Goal: Task Accomplishment & Management: Manage account settings

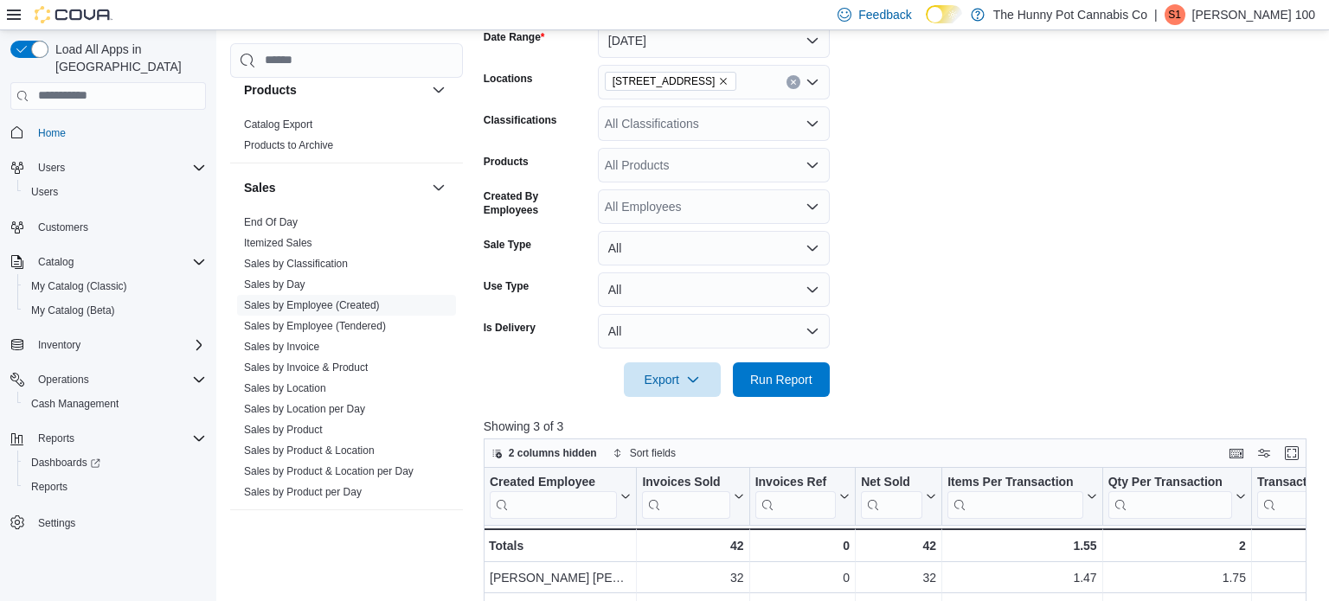
scroll to position [316, 0]
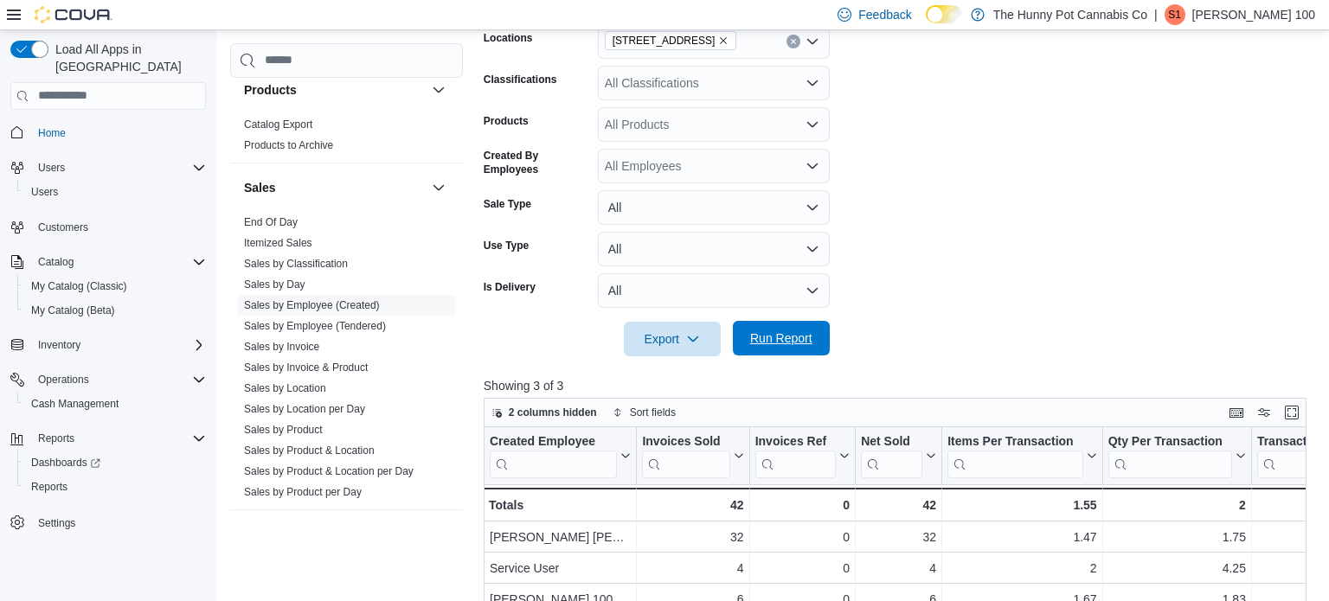
click at [783, 346] on span "Run Report" at bounding box center [781, 338] width 76 height 35
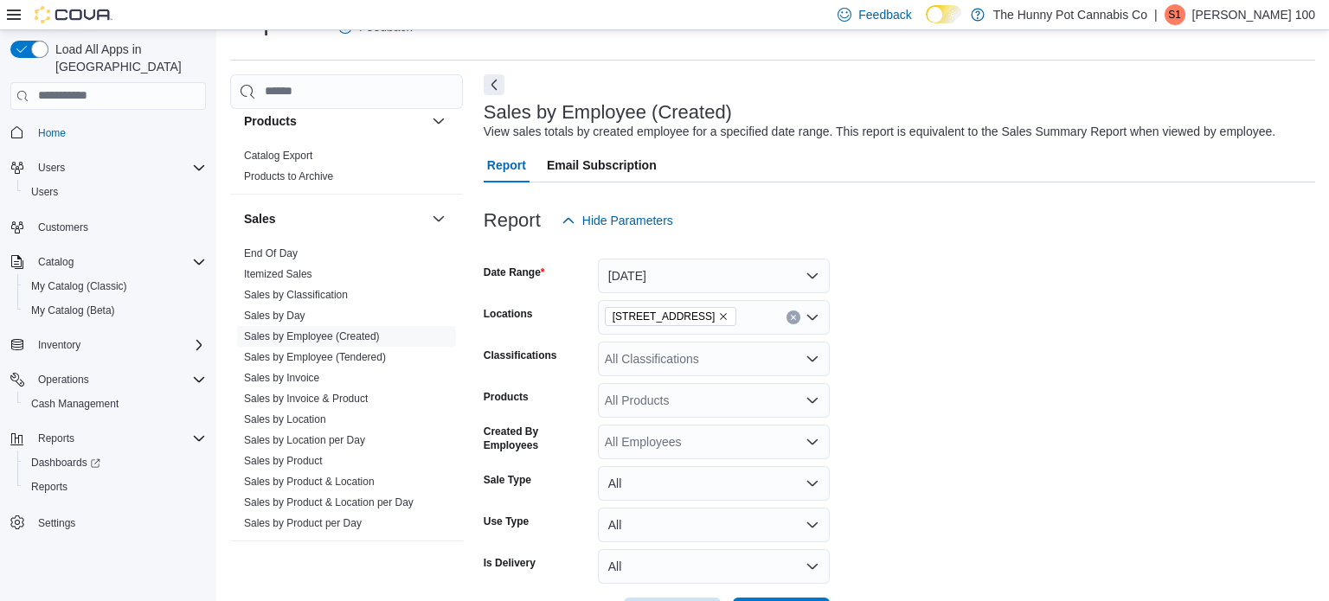
scroll to position [105, 0]
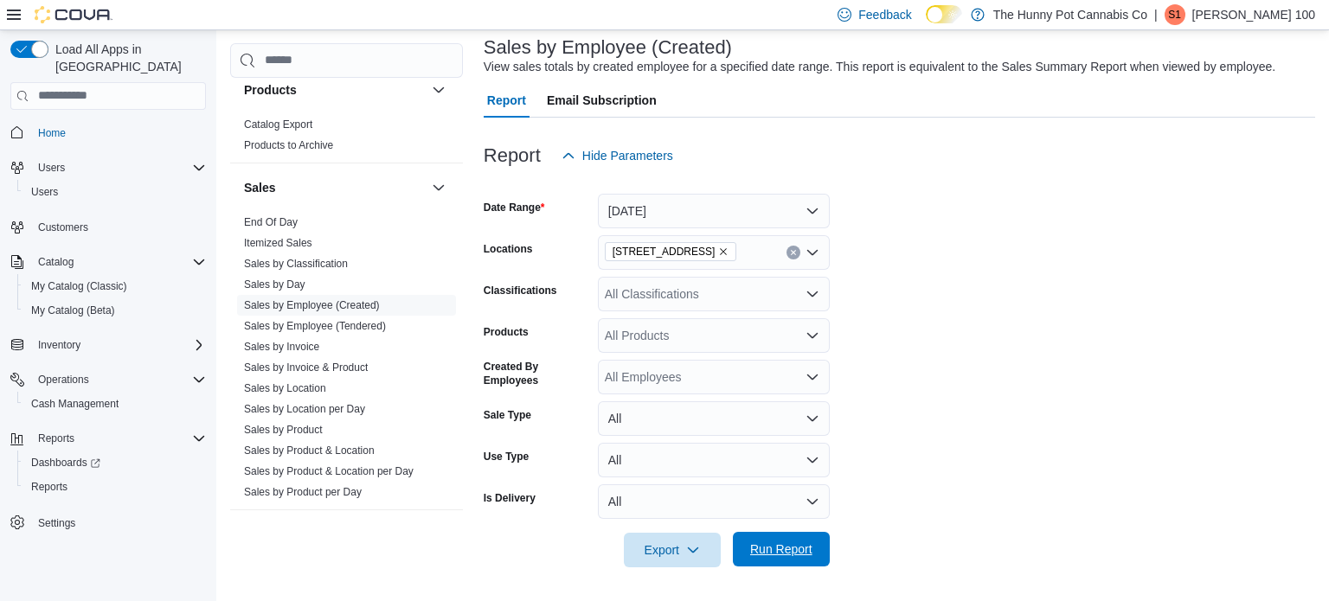
click at [788, 548] on span "Run Report" at bounding box center [781, 549] width 62 height 17
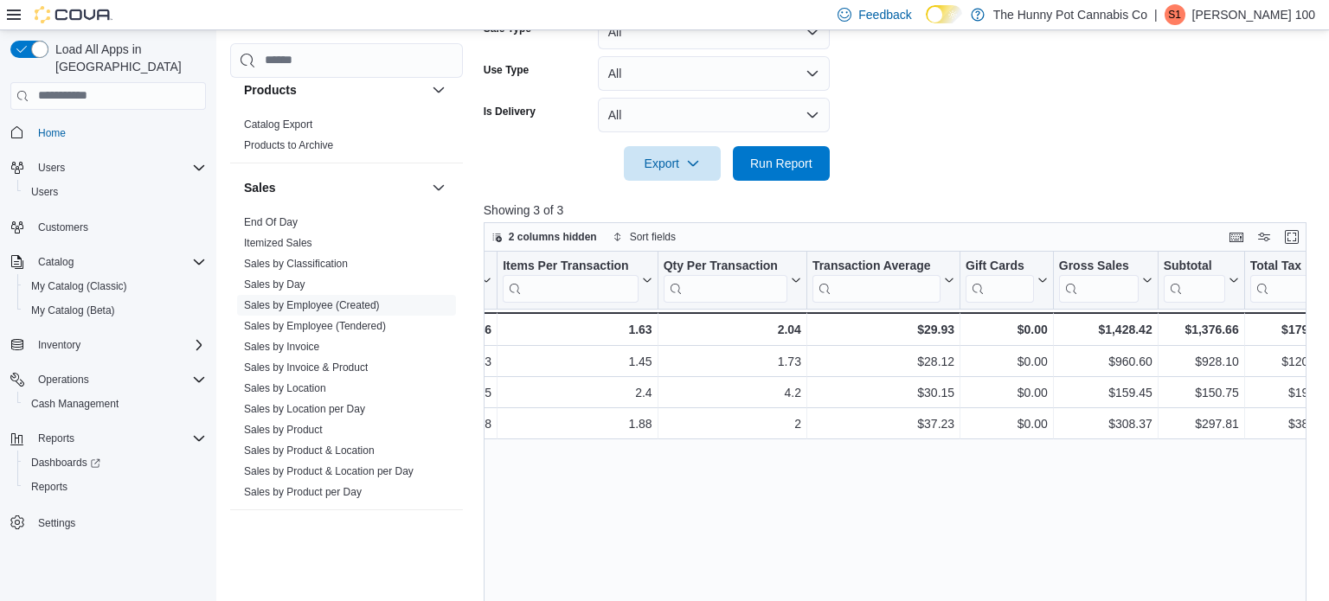
scroll to position [0, 0]
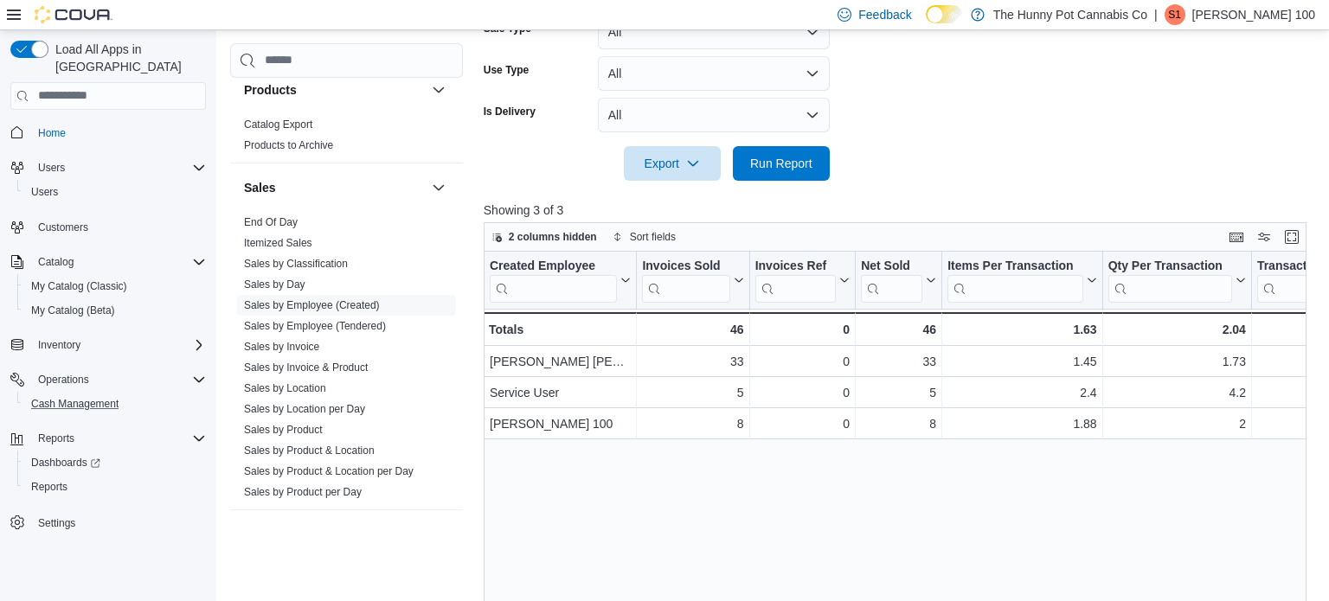
click at [34, 392] on button "Cash Management" at bounding box center [115, 404] width 196 height 24
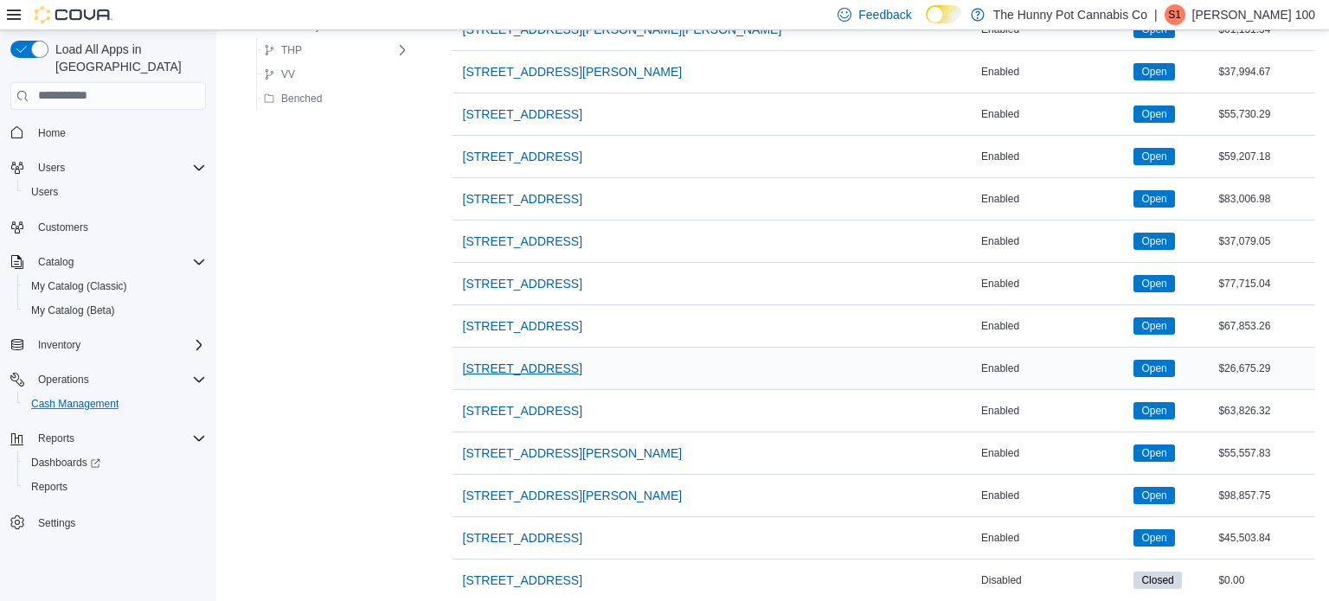
scroll to position [1365, 0]
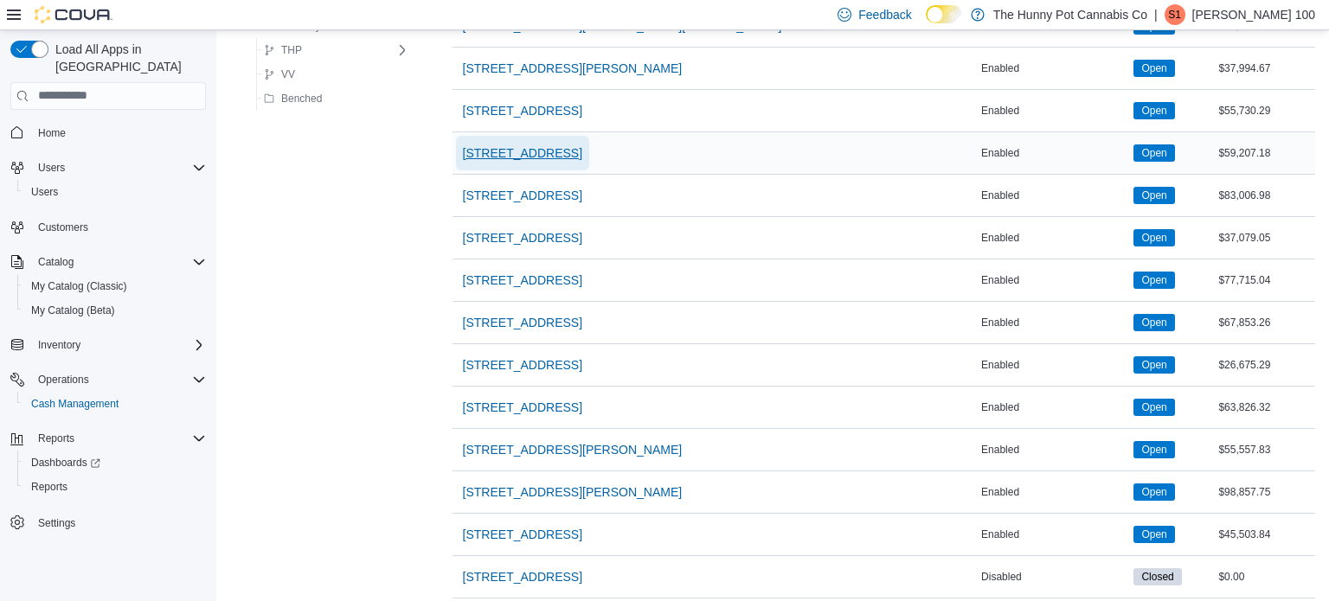
click at [486, 148] on span "[STREET_ADDRESS]" at bounding box center [522, 152] width 119 height 17
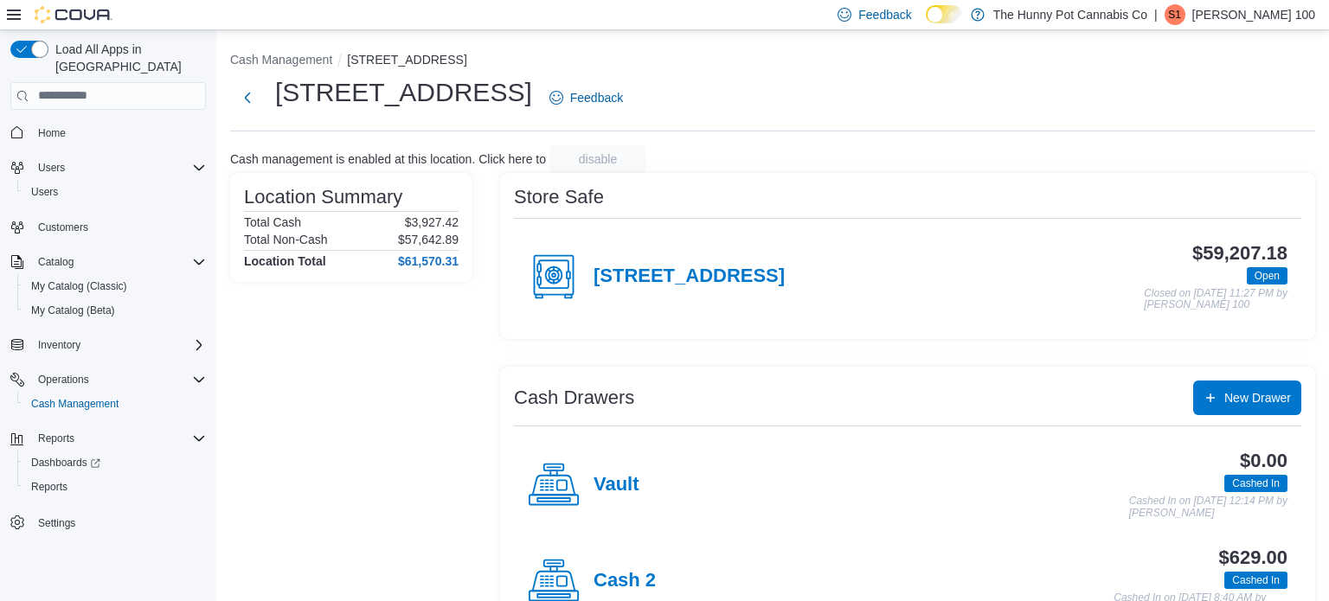
scroll to position [151, 0]
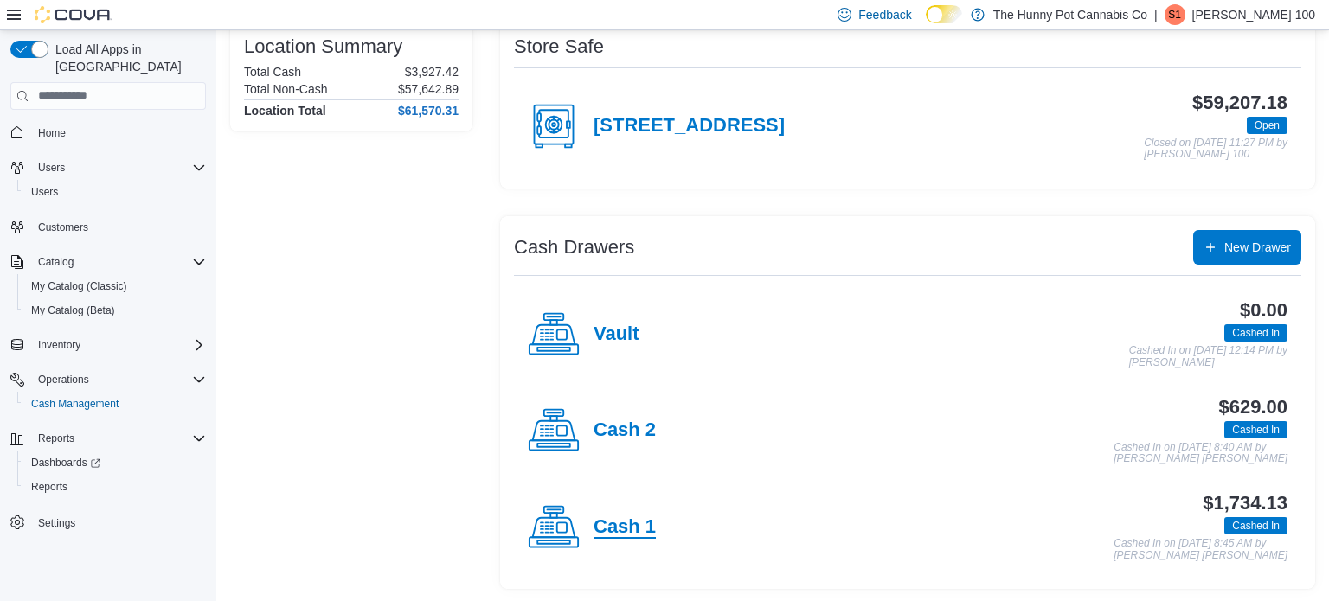
click at [630, 534] on h4 "Cash 1" at bounding box center [624, 527] width 62 height 22
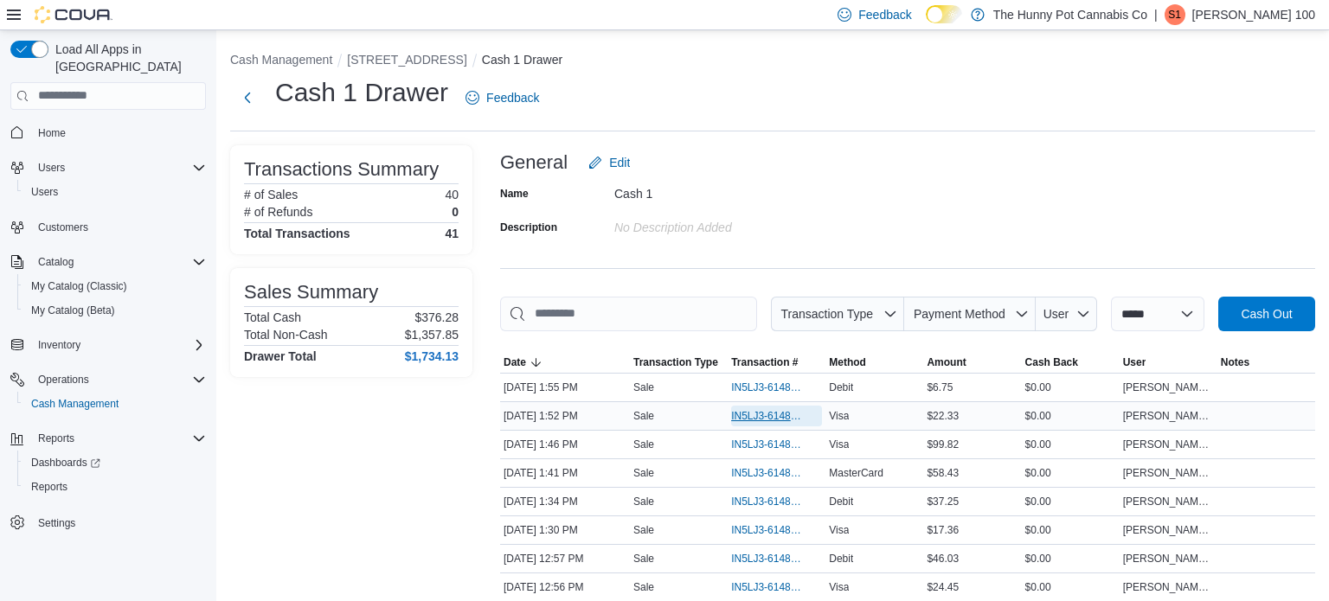
click at [746, 413] on span "IN5LJ3-6148760" at bounding box center [768, 416] width 74 height 14
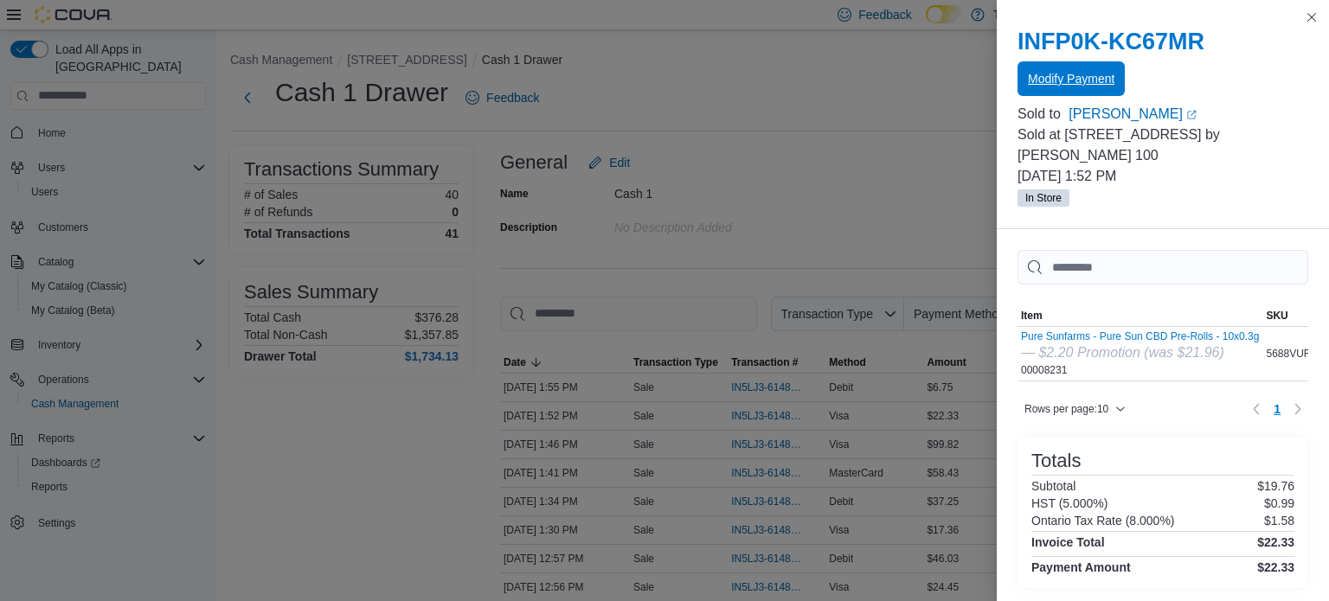
click at [1049, 76] on span "Modify Payment" at bounding box center [1071, 78] width 87 height 17
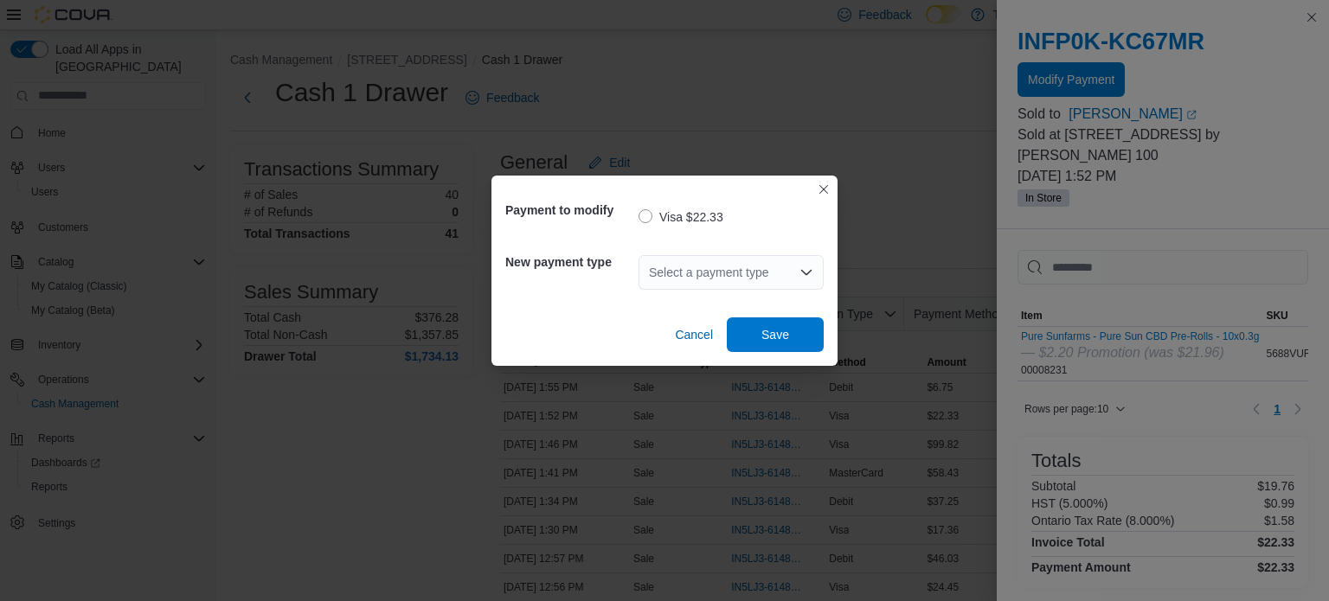
click at [760, 267] on div "Select a payment type" at bounding box center [730, 272] width 185 height 35
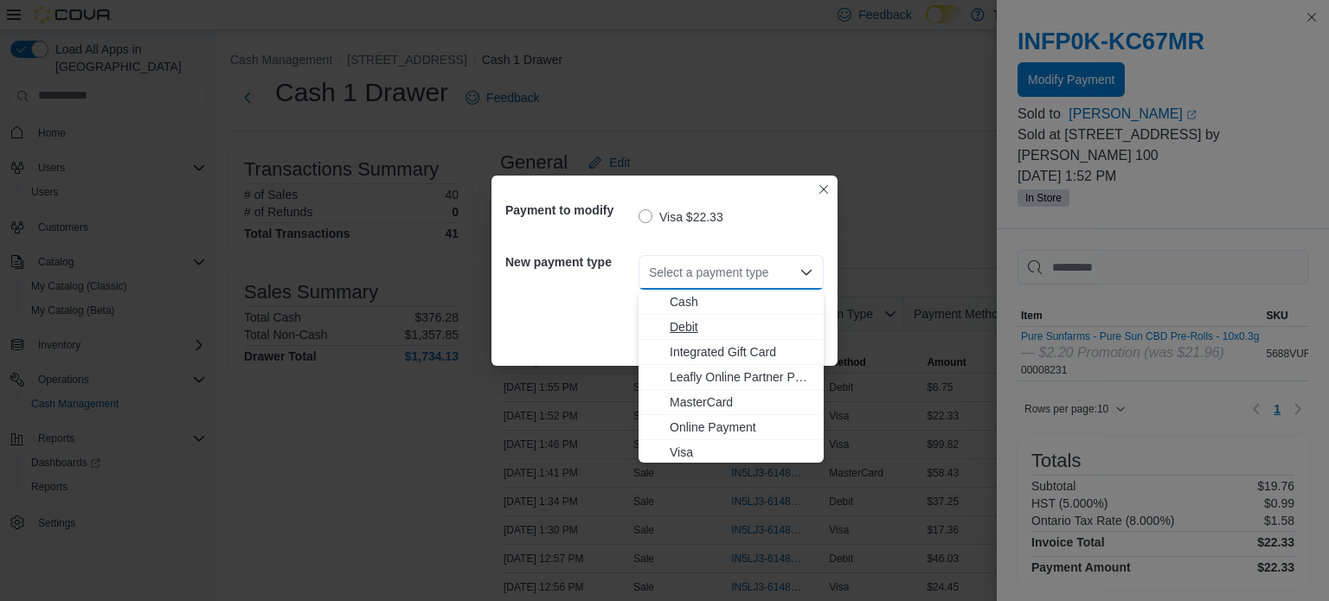
click at [714, 338] on button "Debit" at bounding box center [730, 327] width 185 height 25
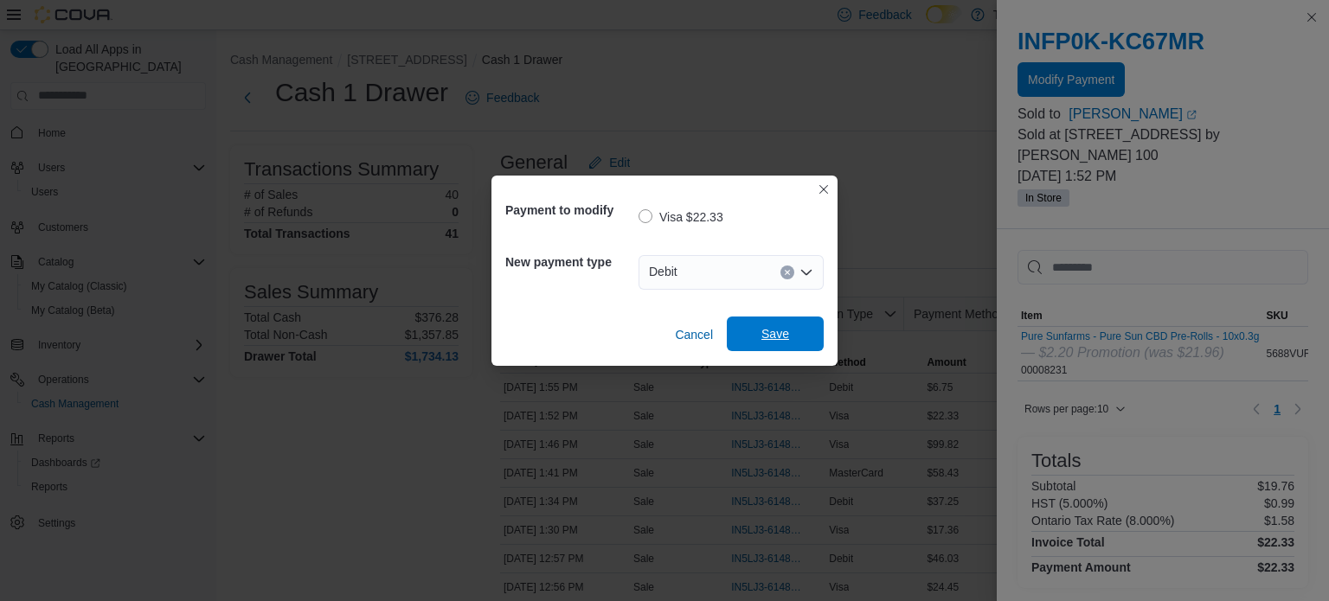
click at [747, 337] on span "Save" at bounding box center [775, 334] width 76 height 35
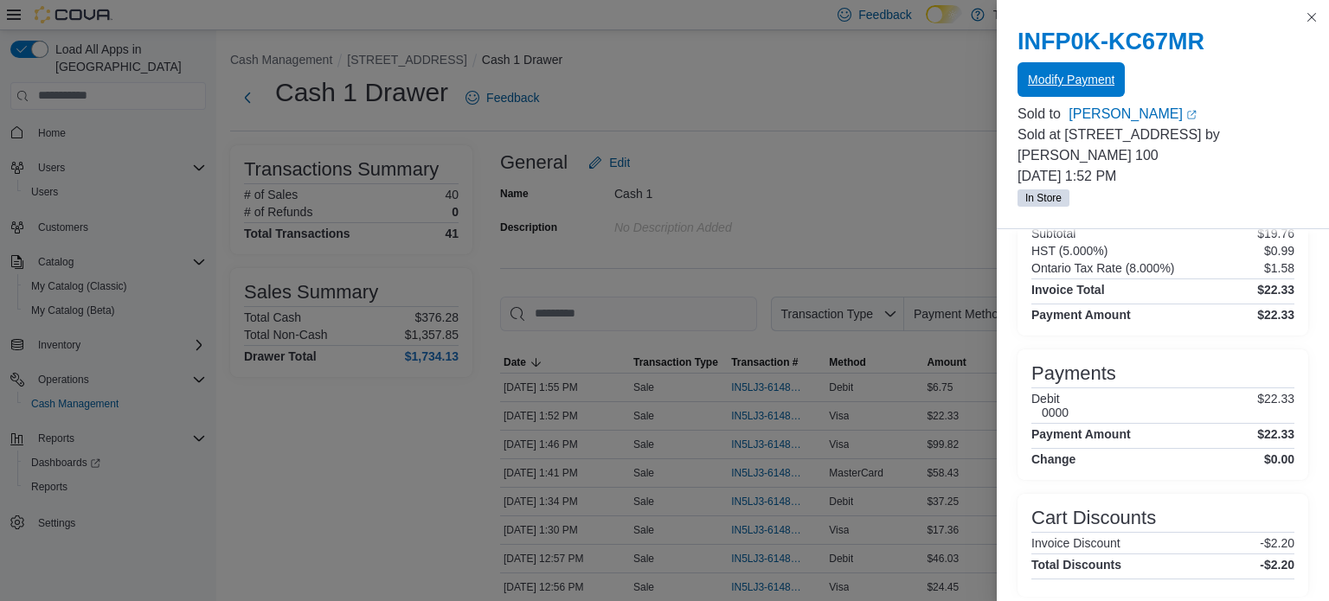
scroll to position [261, 0]
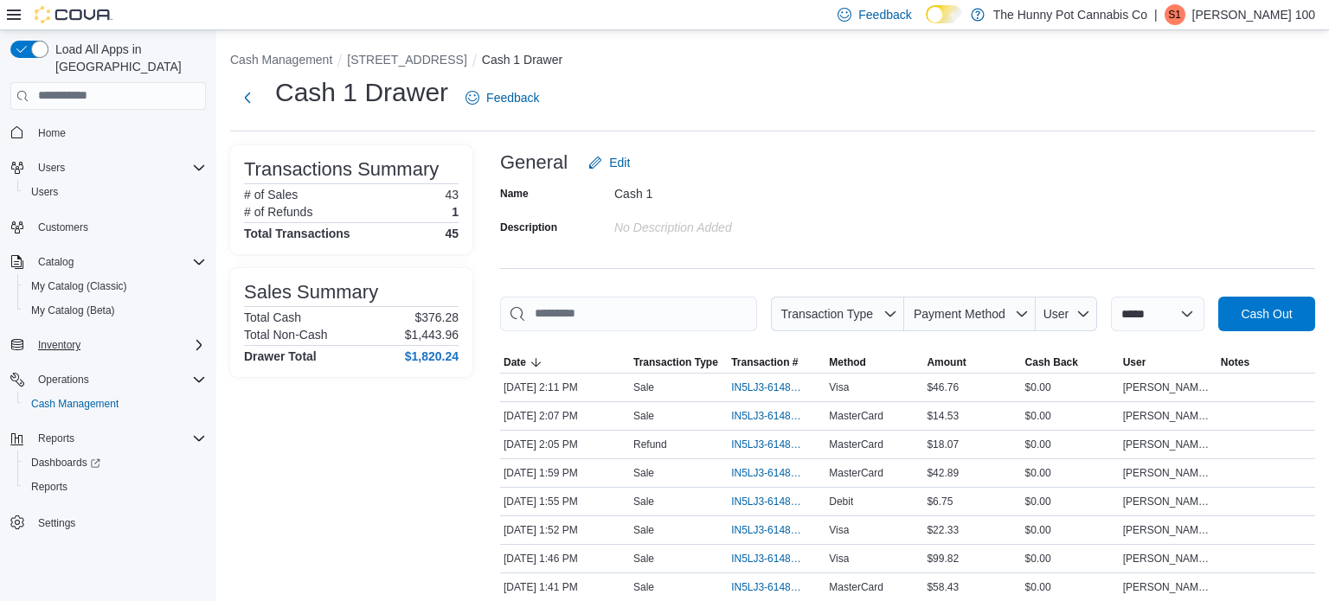
click at [63, 333] on button "Inventory" at bounding box center [107, 345] width 209 height 24
click at [65, 338] on span "Inventory" at bounding box center [59, 345] width 42 height 14
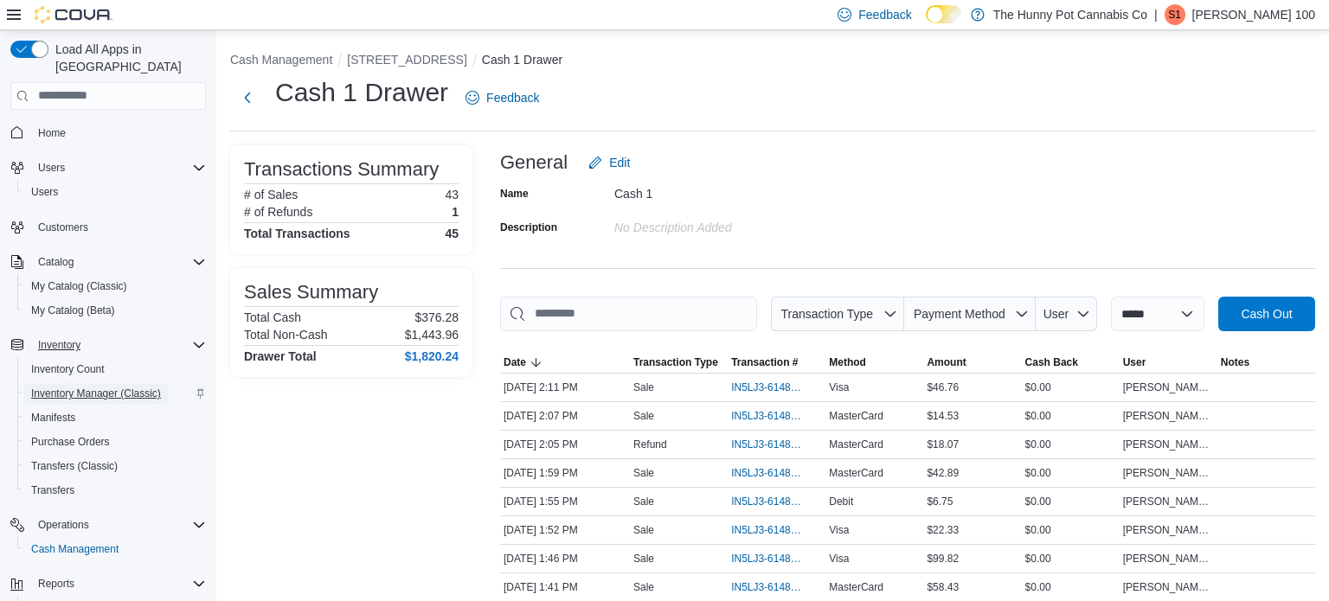
click at [82, 387] on span "Inventory Manager (Classic)" at bounding box center [96, 394] width 130 height 14
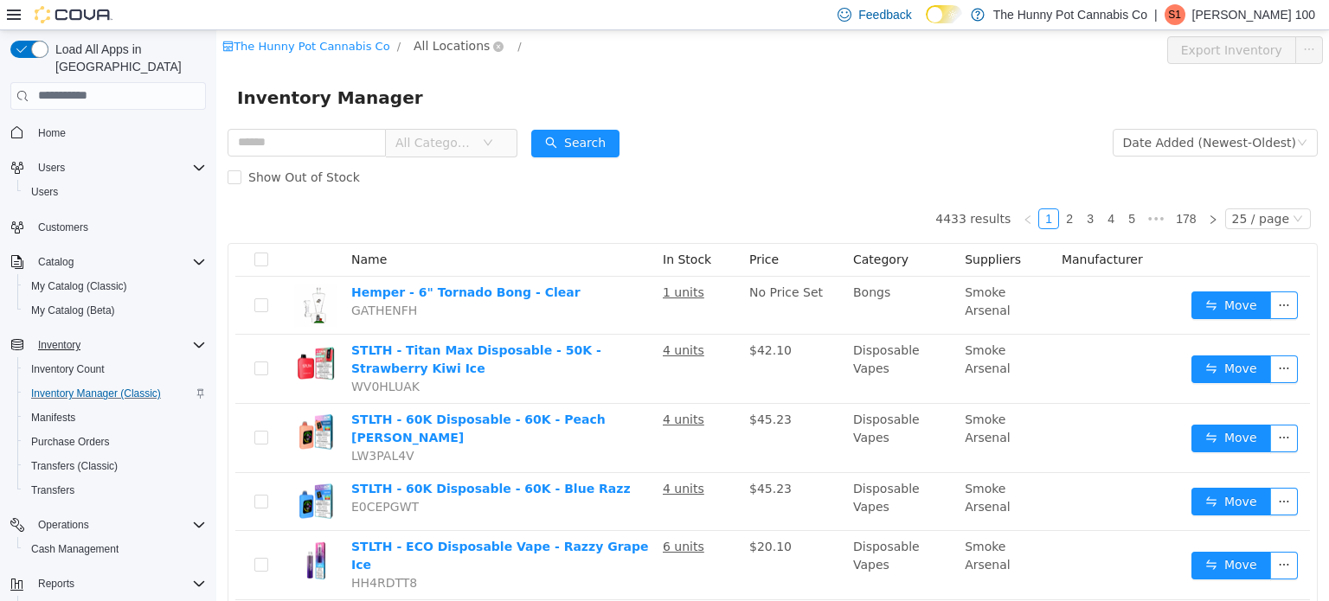
click at [428, 49] on span "All Locations" at bounding box center [452, 44] width 76 height 19
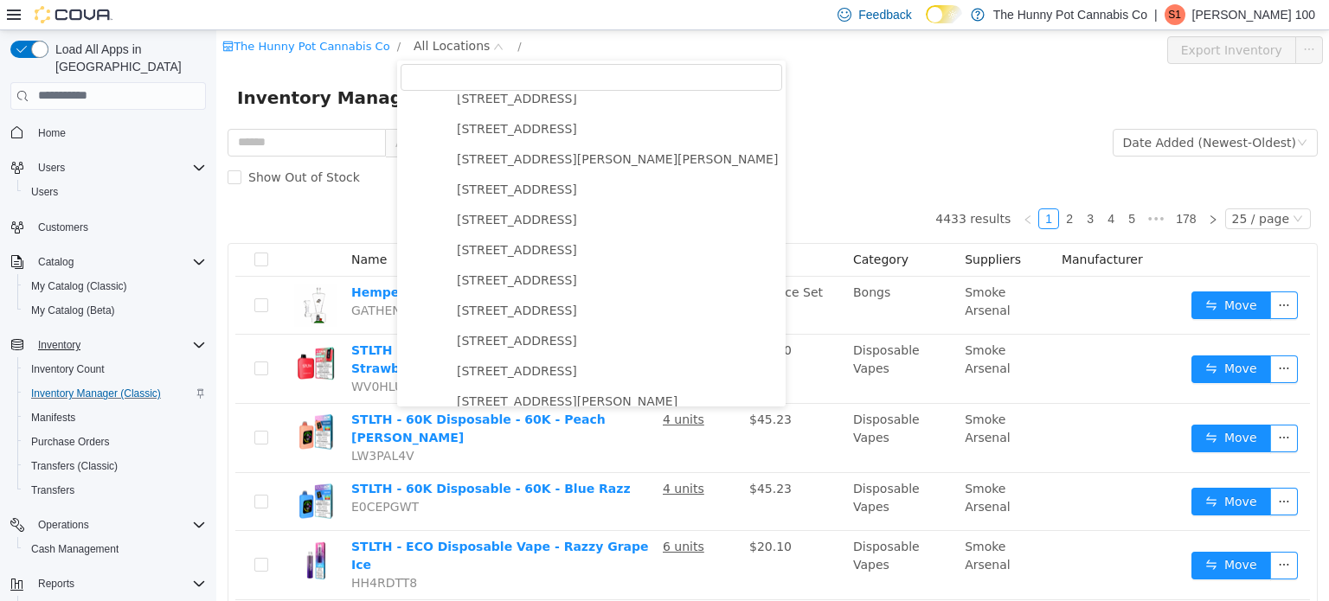
scroll to position [617, 0]
click at [460, 183] on span "[STREET_ADDRESS]" at bounding box center [517, 188] width 120 height 14
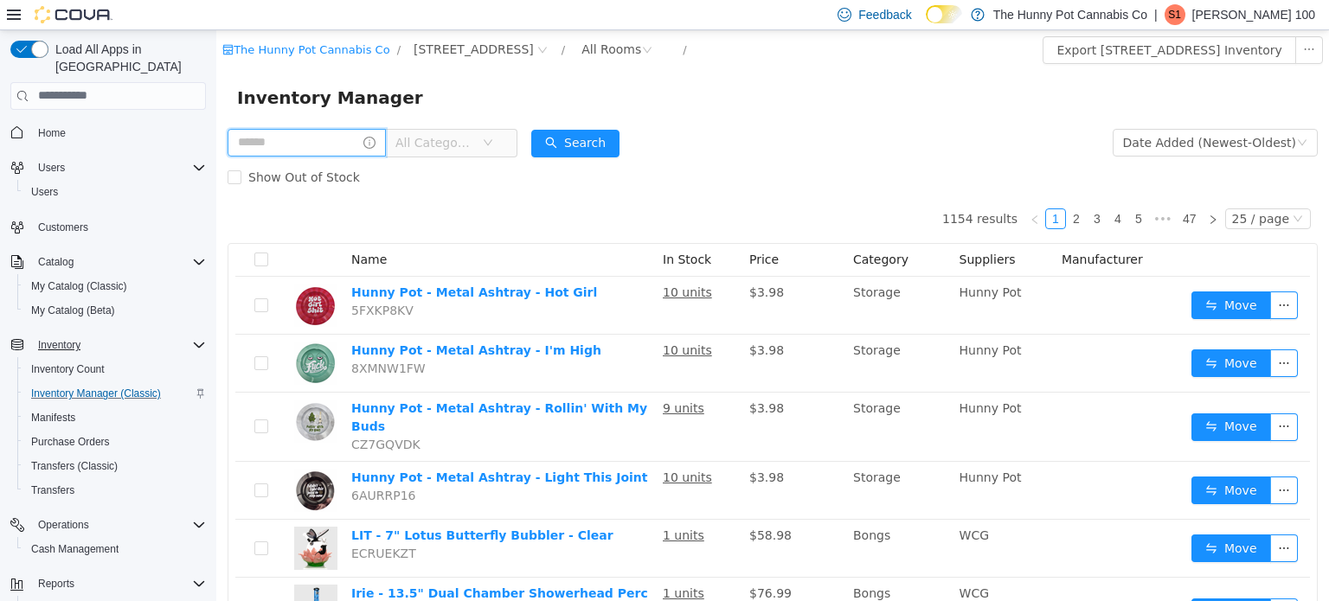
click at [342, 144] on input "text" at bounding box center [307, 142] width 158 height 28
type input "*****"
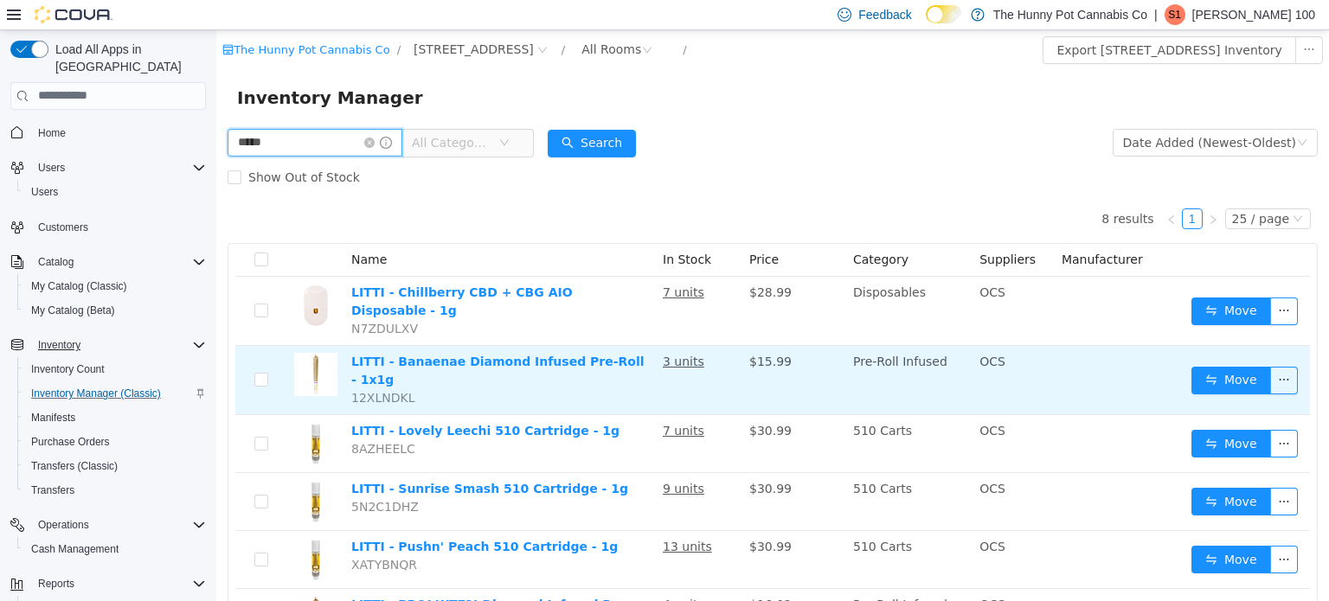
scroll to position [2, 0]
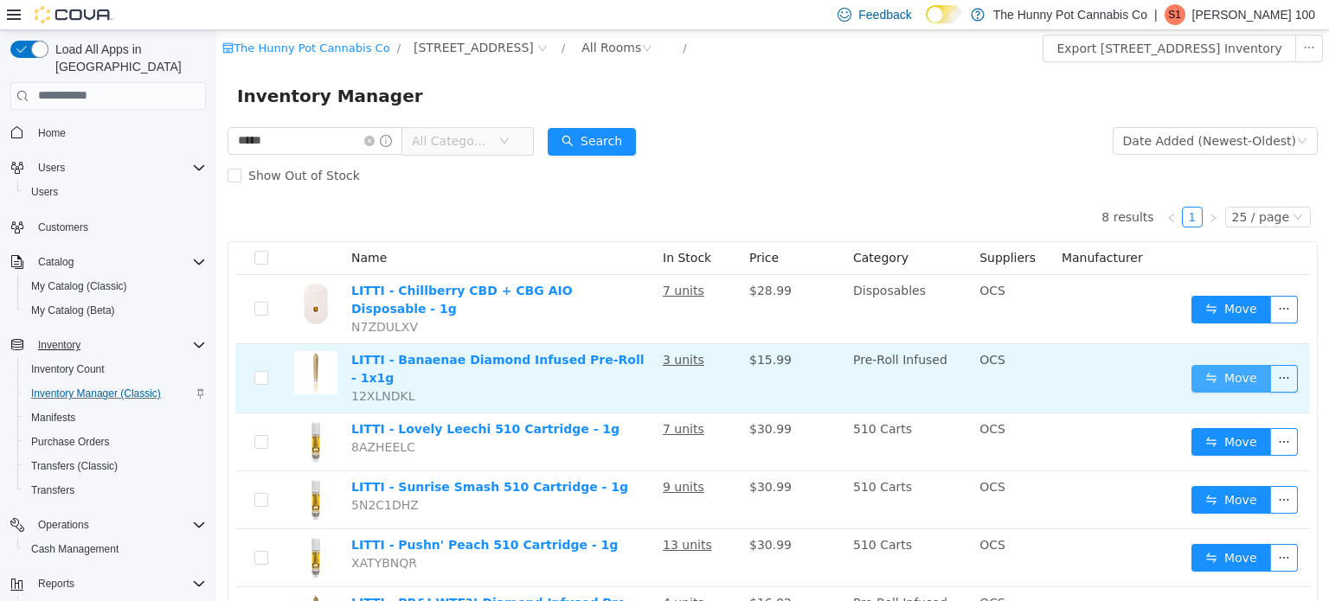
click at [1256, 364] on button "Move" at bounding box center [1231, 378] width 80 height 28
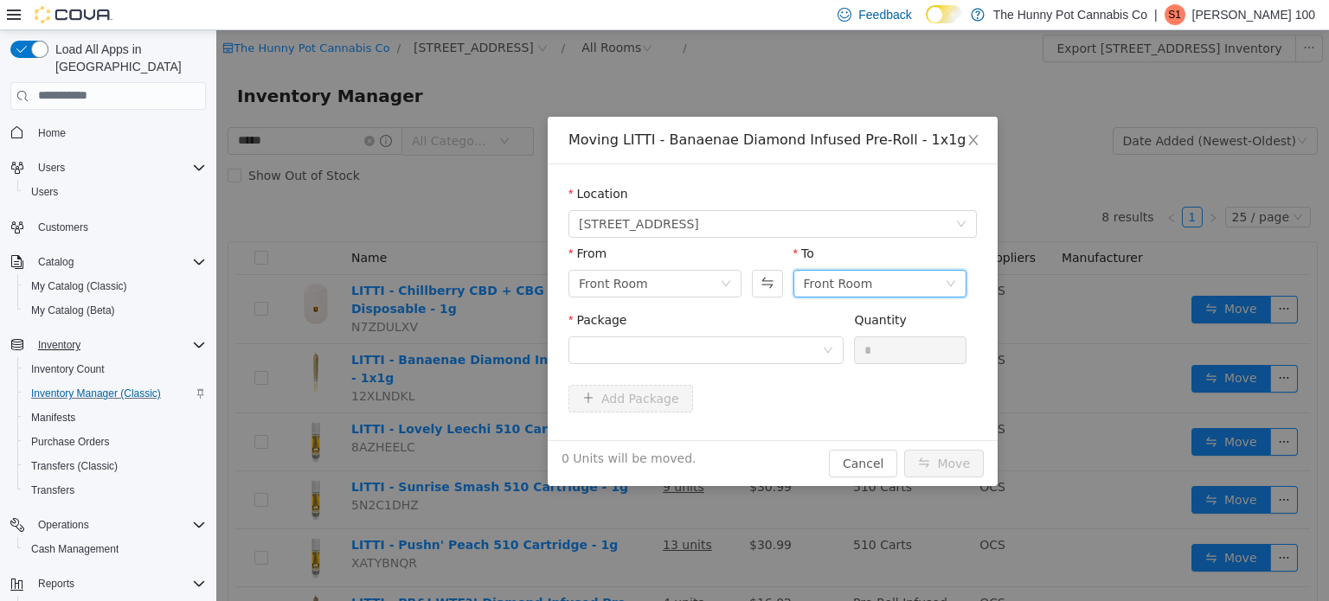
click at [851, 295] on div "Front Room" at bounding box center [838, 283] width 69 height 26
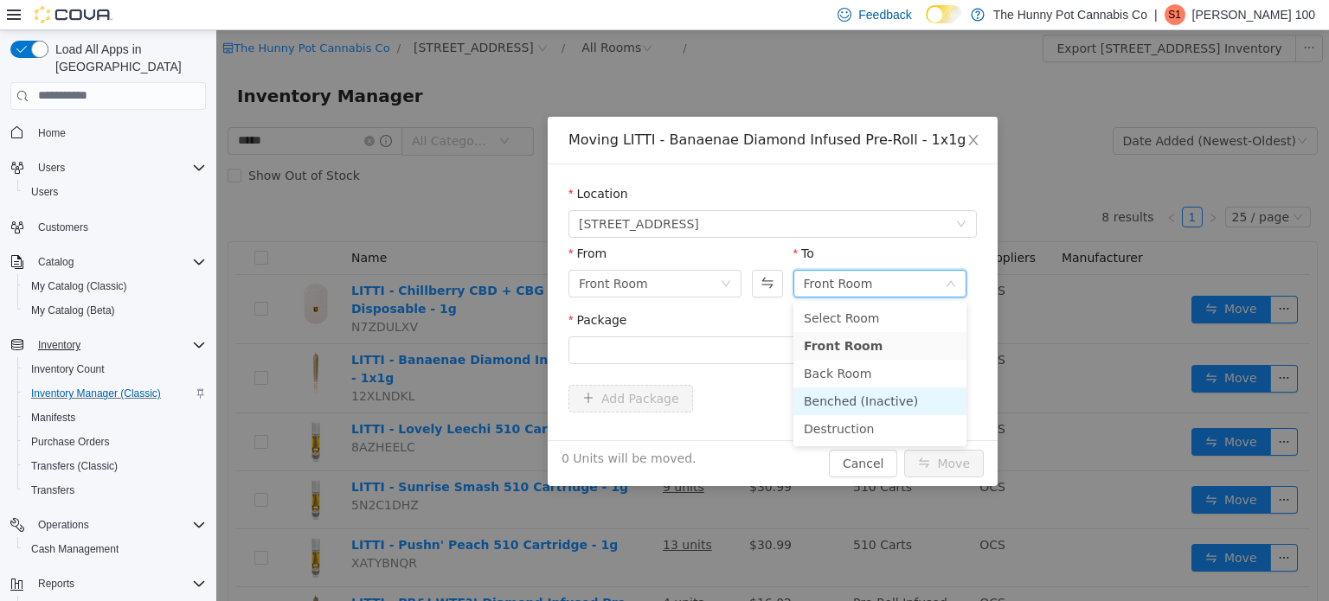
click at [828, 395] on li "Benched (Inactive)" at bounding box center [879, 401] width 173 height 28
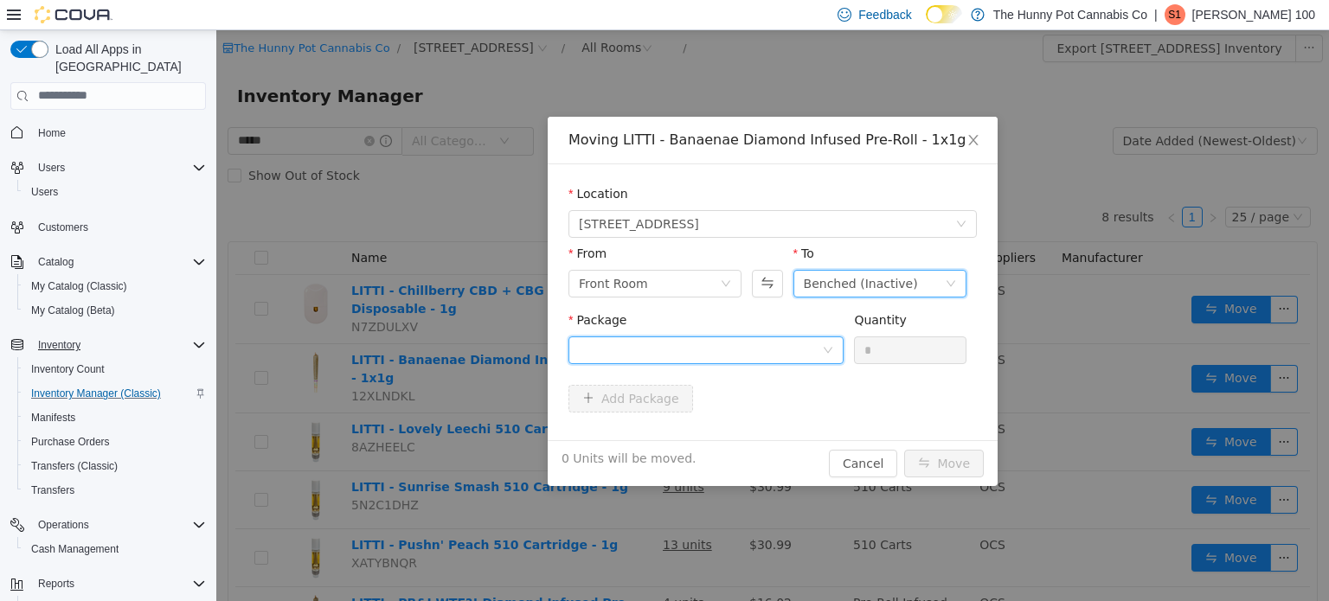
click at [774, 353] on div at bounding box center [700, 350] width 243 height 26
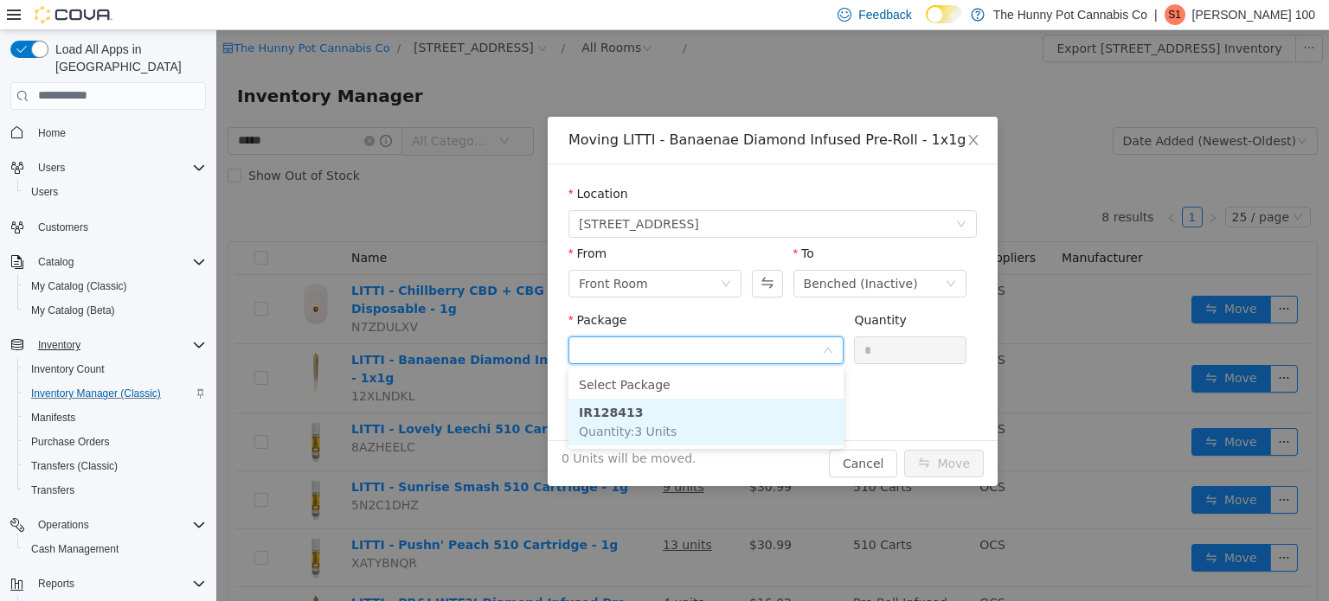
click at [754, 414] on li "IR128413 Quantity : 3 Units" at bounding box center [705, 421] width 275 height 47
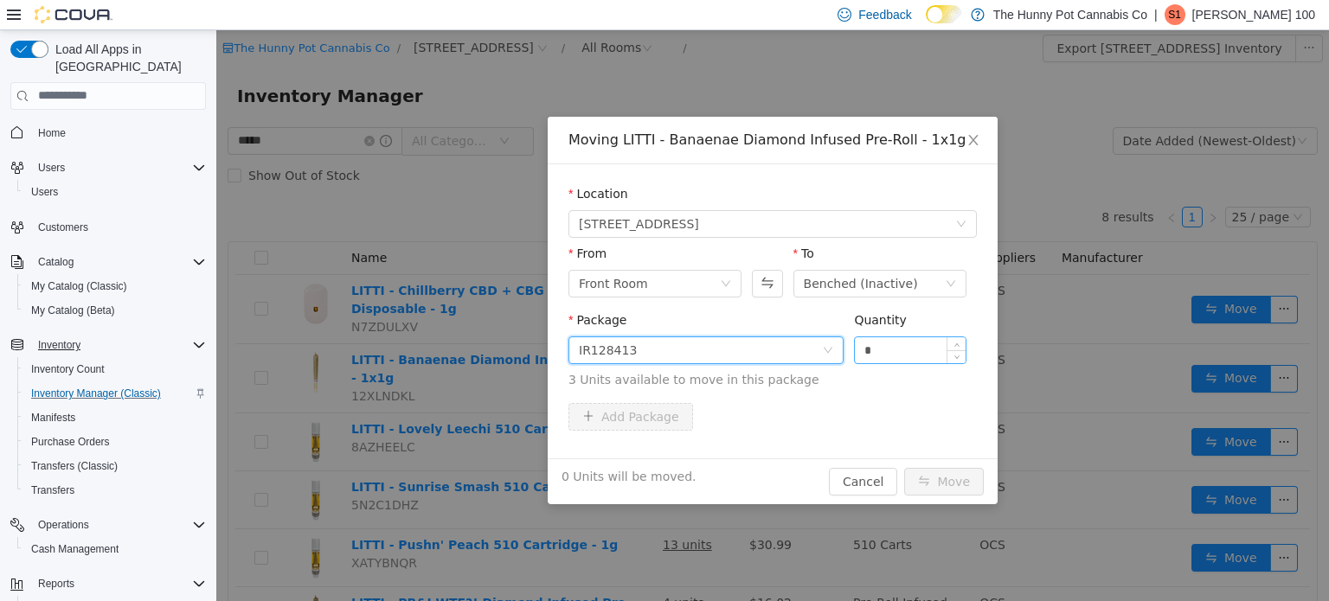
click at [872, 356] on input "*" at bounding box center [910, 350] width 111 height 26
type input "*"
click at [929, 479] on button "Move" at bounding box center [944, 481] width 80 height 28
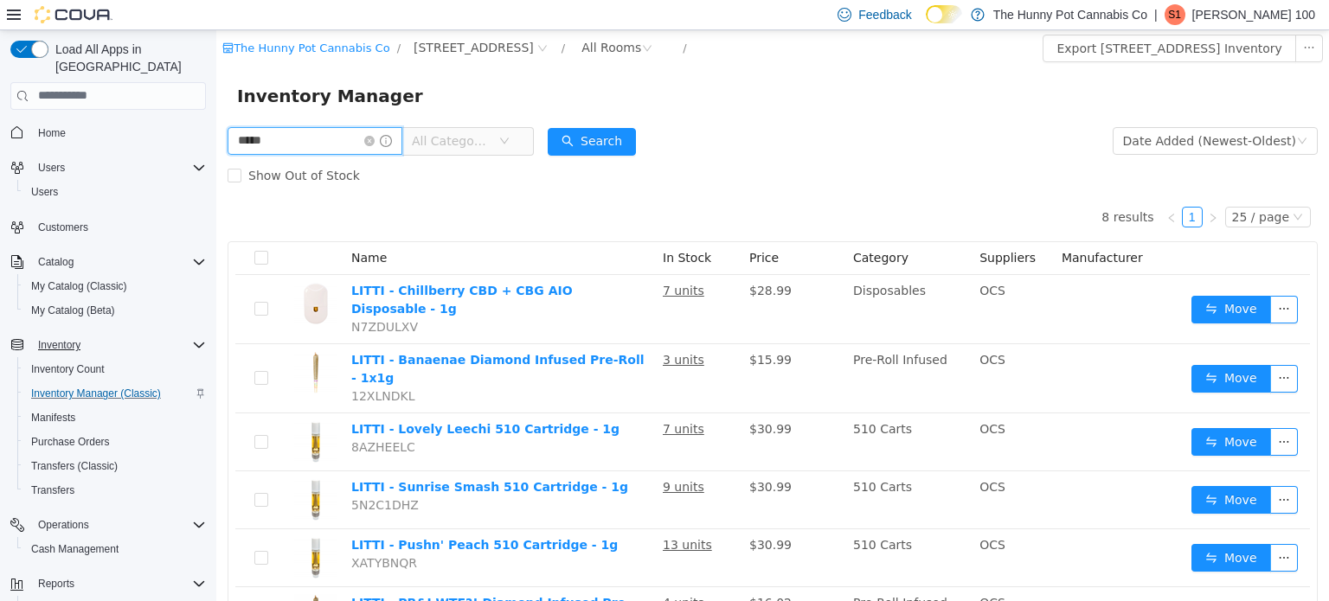
click at [296, 136] on input "*****" at bounding box center [315, 140] width 175 height 28
type input "*"
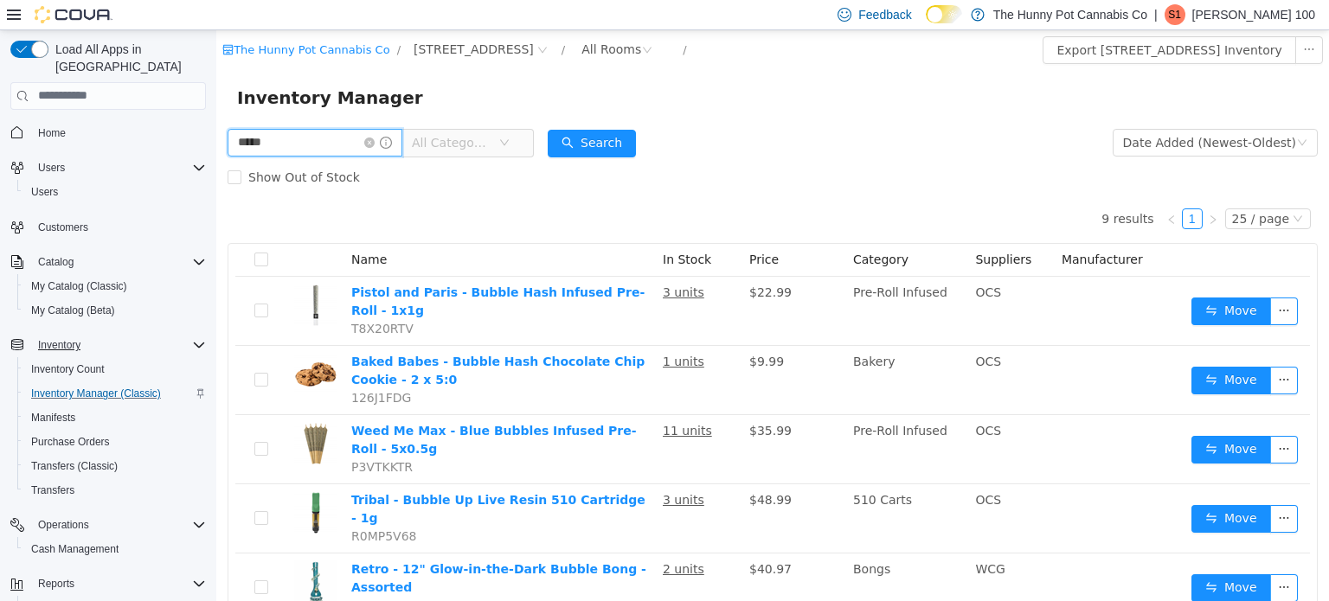
type input "*****"
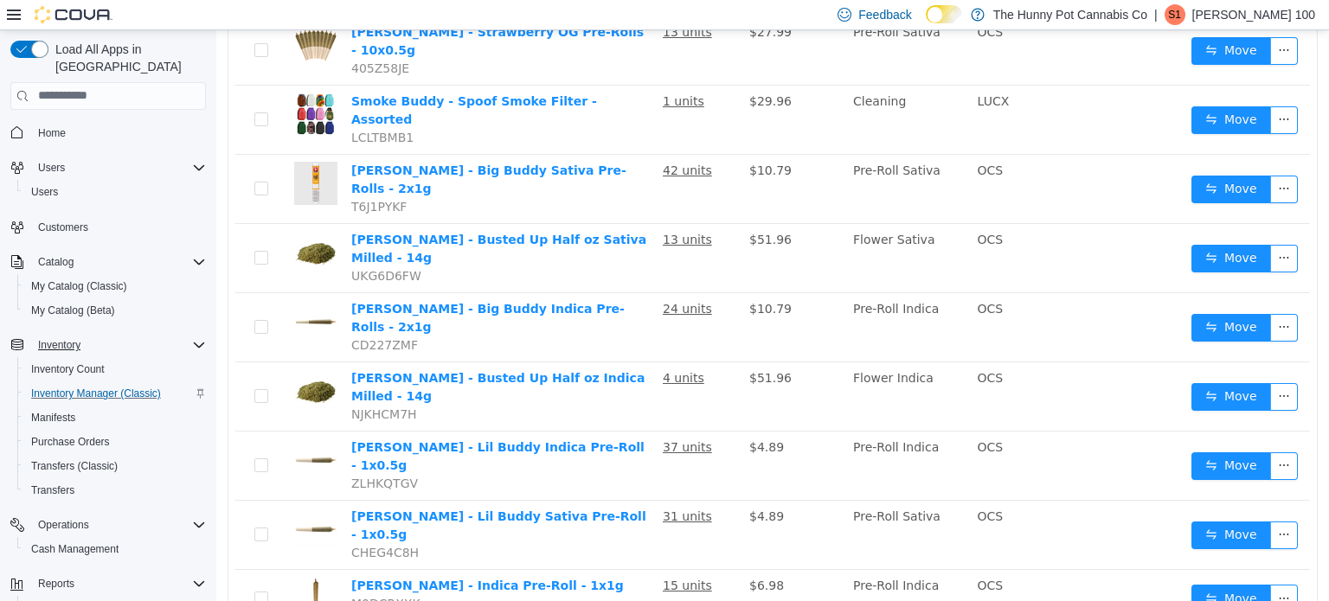
scroll to position [682, 0]
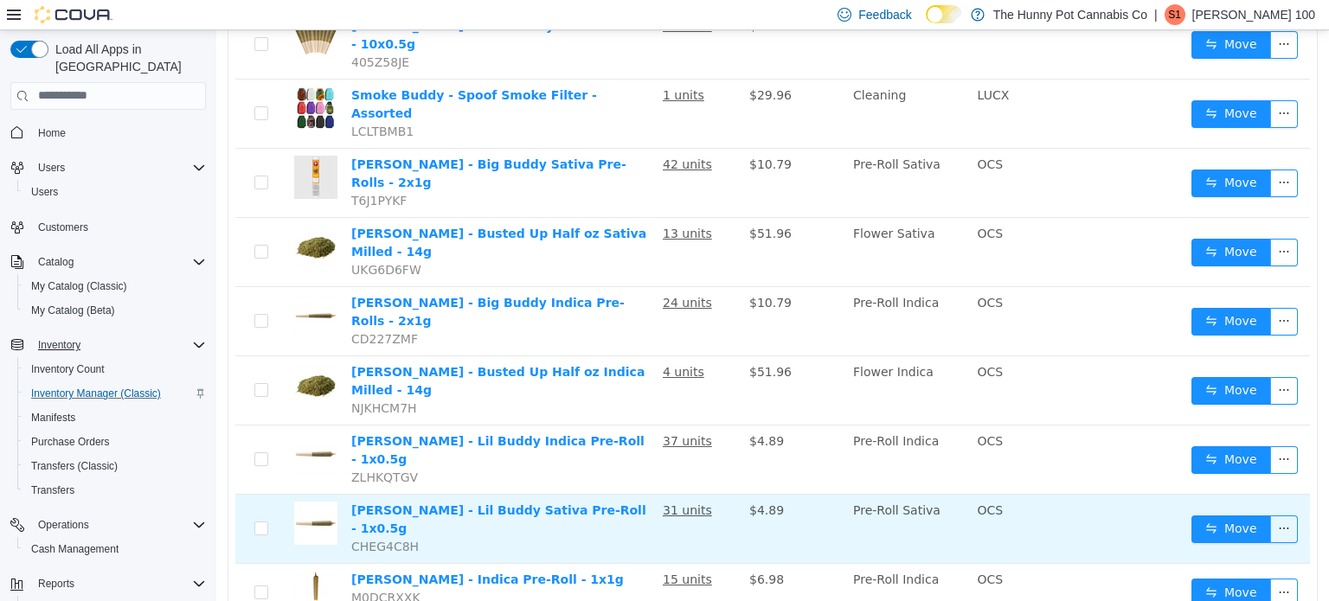
click at [1237, 494] on td "Move" at bounding box center [1246, 528] width 125 height 69
click at [1237, 515] on button "Move" at bounding box center [1231, 529] width 80 height 28
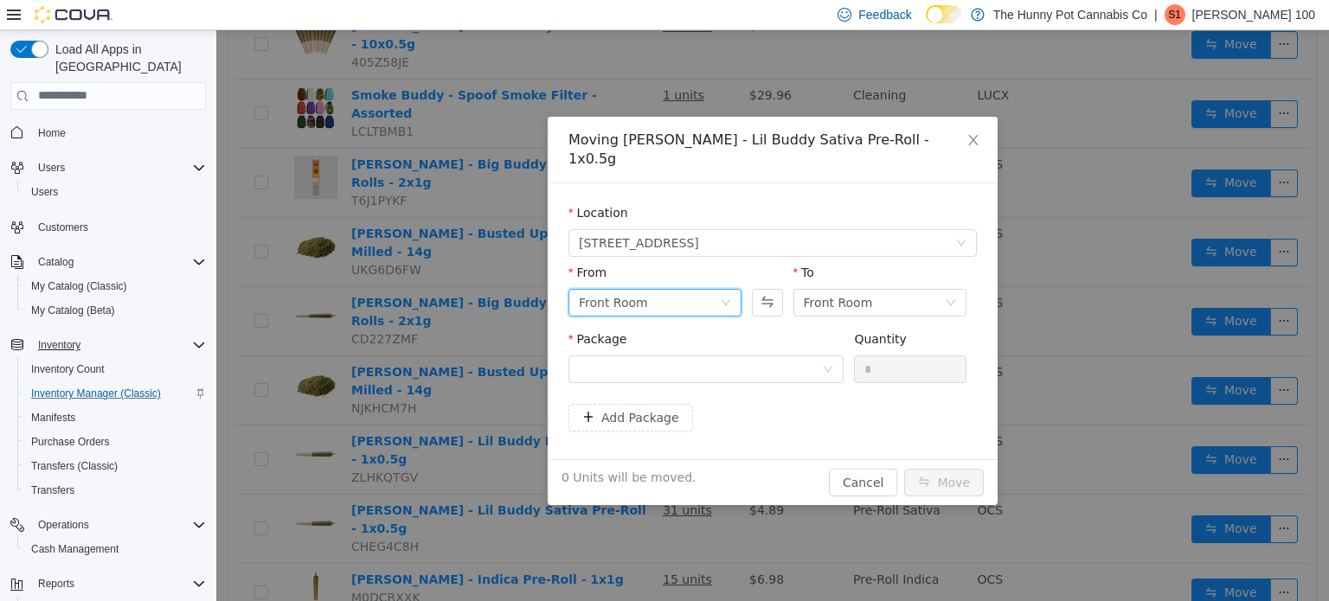
click at [652, 289] on div "Front Room" at bounding box center [649, 302] width 141 height 26
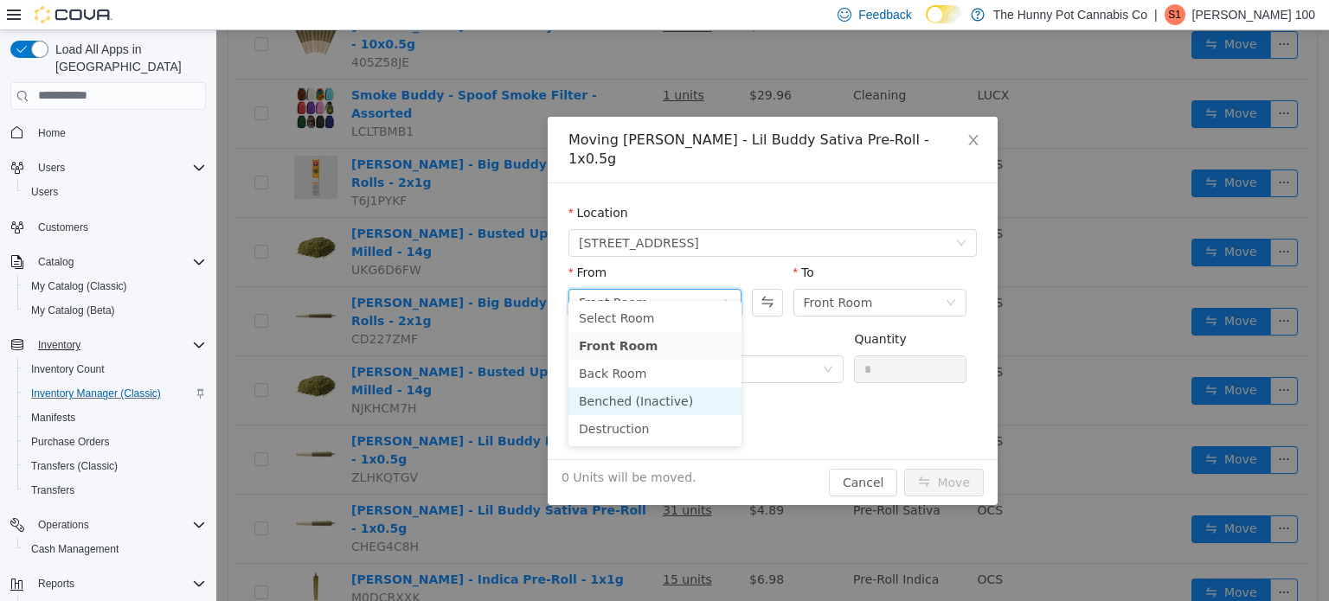
click at [631, 397] on li "Benched (Inactive)" at bounding box center [654, 401] width 173 height 28
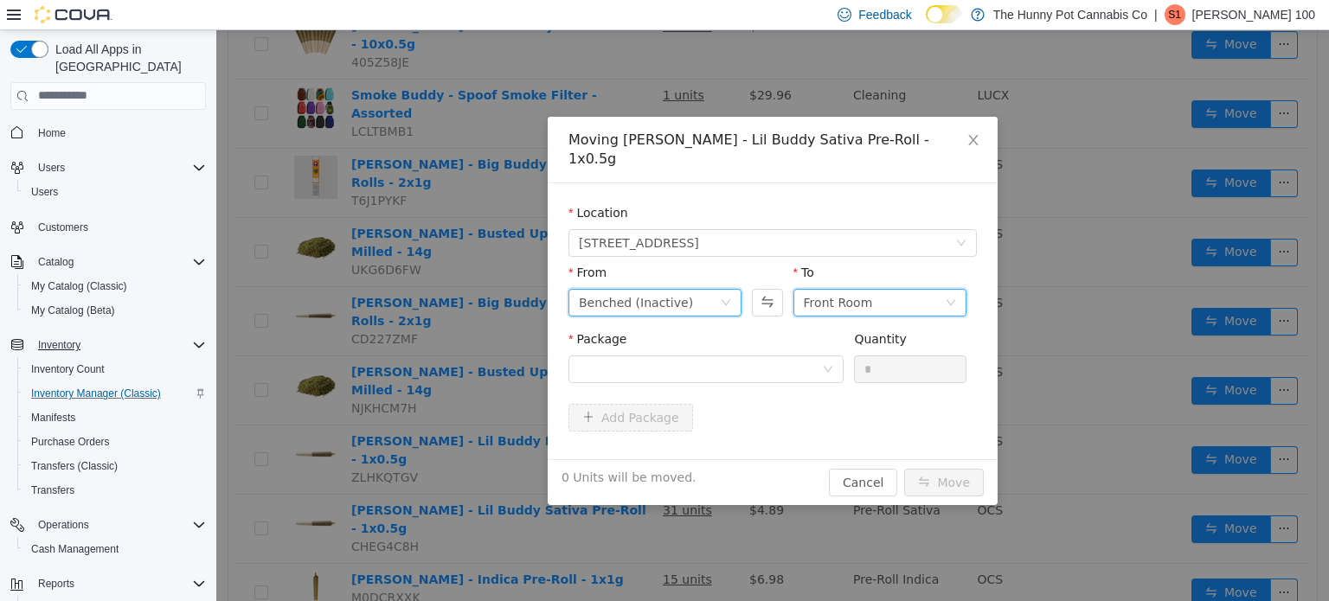
click at [840, 289] on div "Front Room" at bounding box center [838, 302] width 69 height 26
click at [709, 289] on div "Benched (Inactive)" at bounding box center [649, 302] width 141 height 26
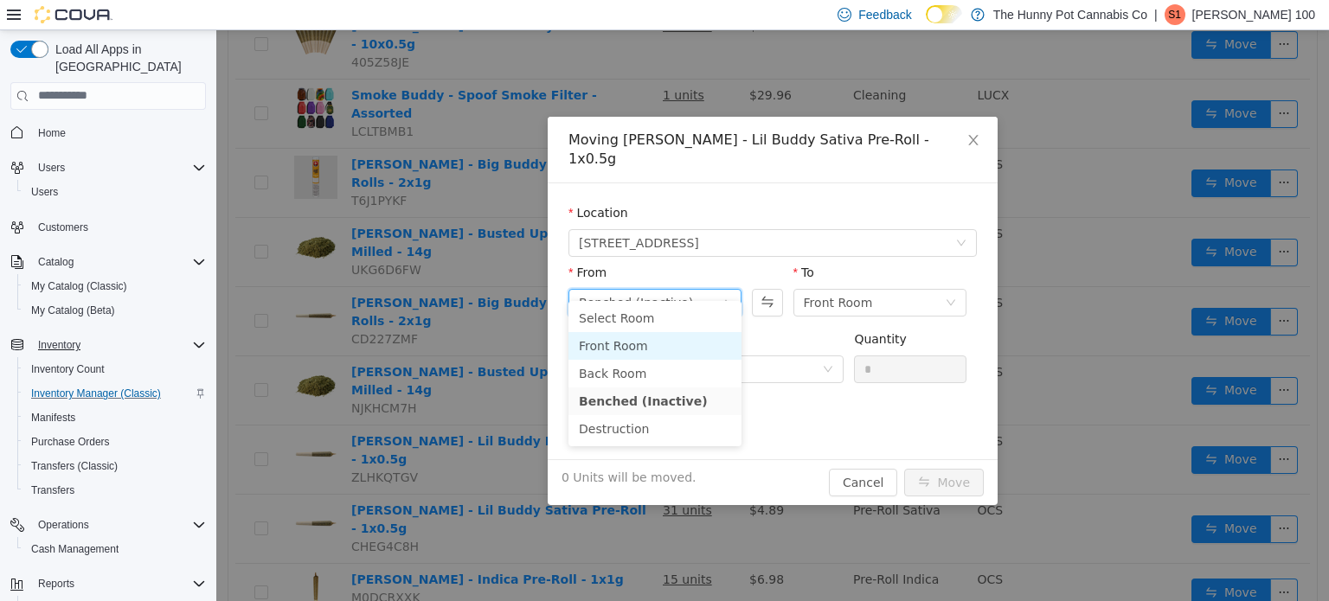
click at [688, 344] on li "Front Room" at bounding box center [654, 345] width 173 height 28
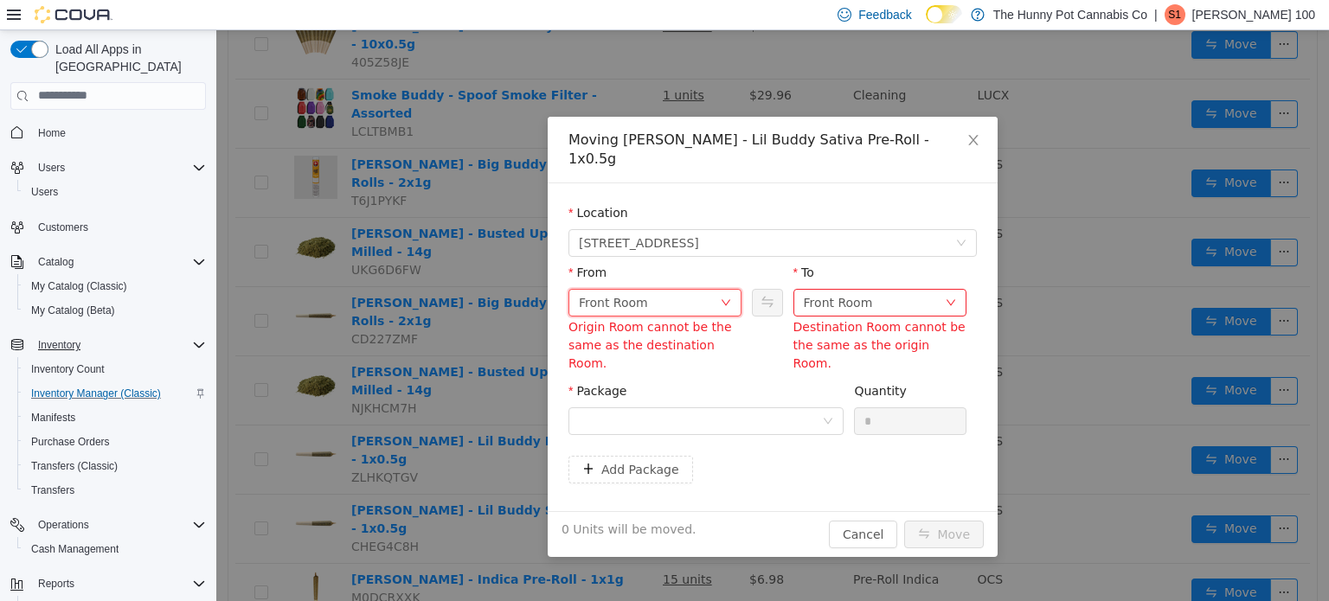
click at [606, 289] on div "Front Room" at bounding box center [613, 302] width 69 height 26
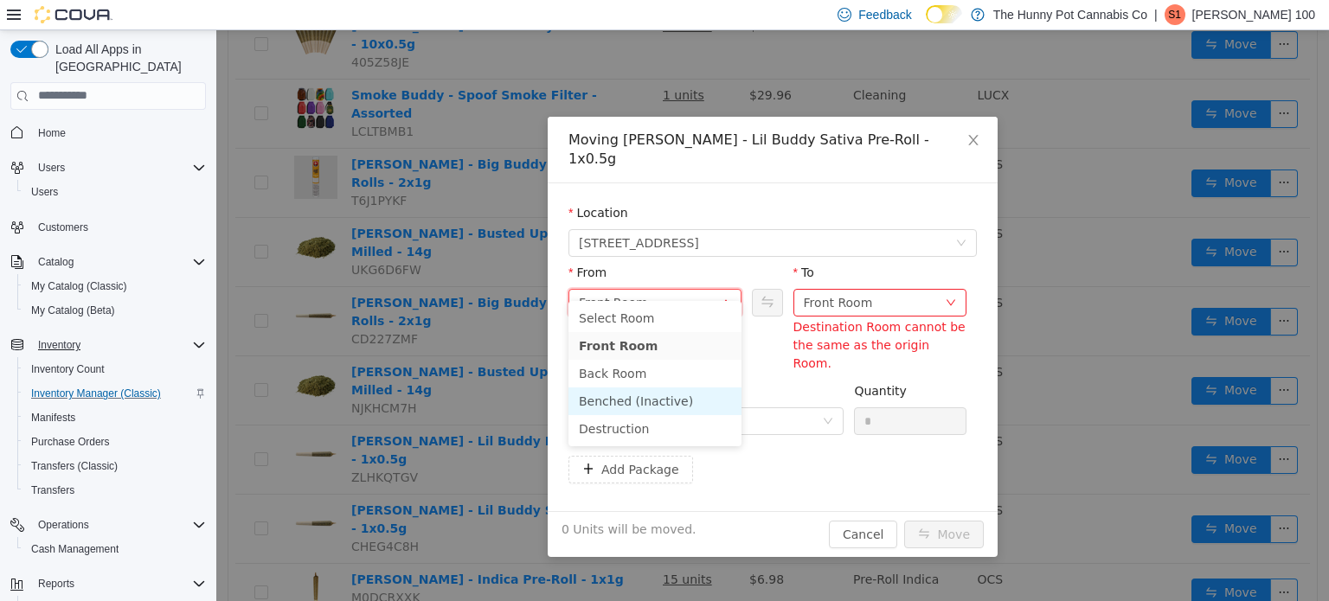
click at [623, 398] on li "Benched (Inactive)" at bounding box center [654, 401] width 173 height 28
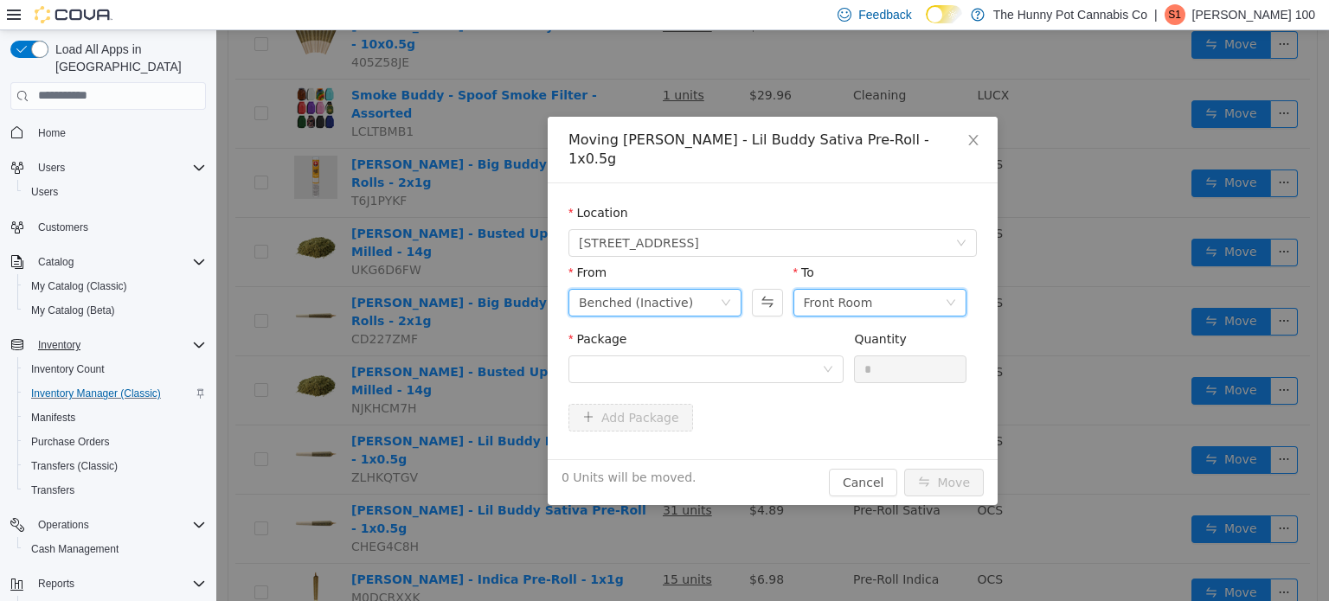
click at [826, 294] on div "Front Room" at bounding box center [838, 302] width 69 height 26
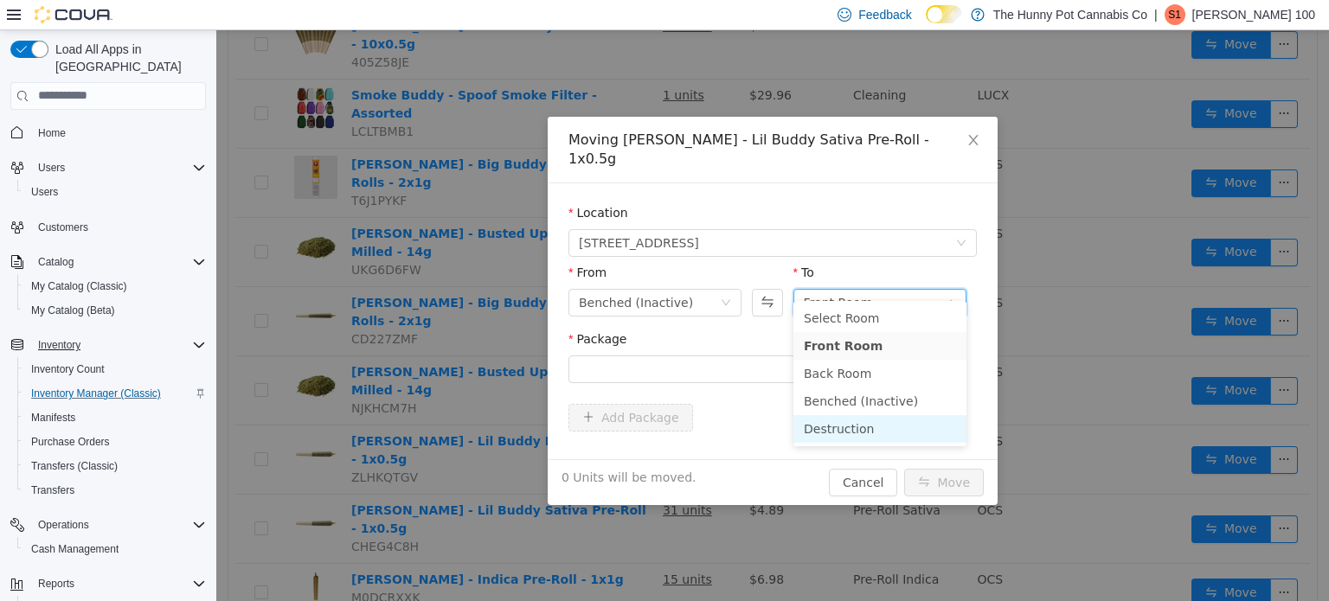
click at [805, 433] on li "Destruction" at bounding box center [879, 428] width 173 height 28
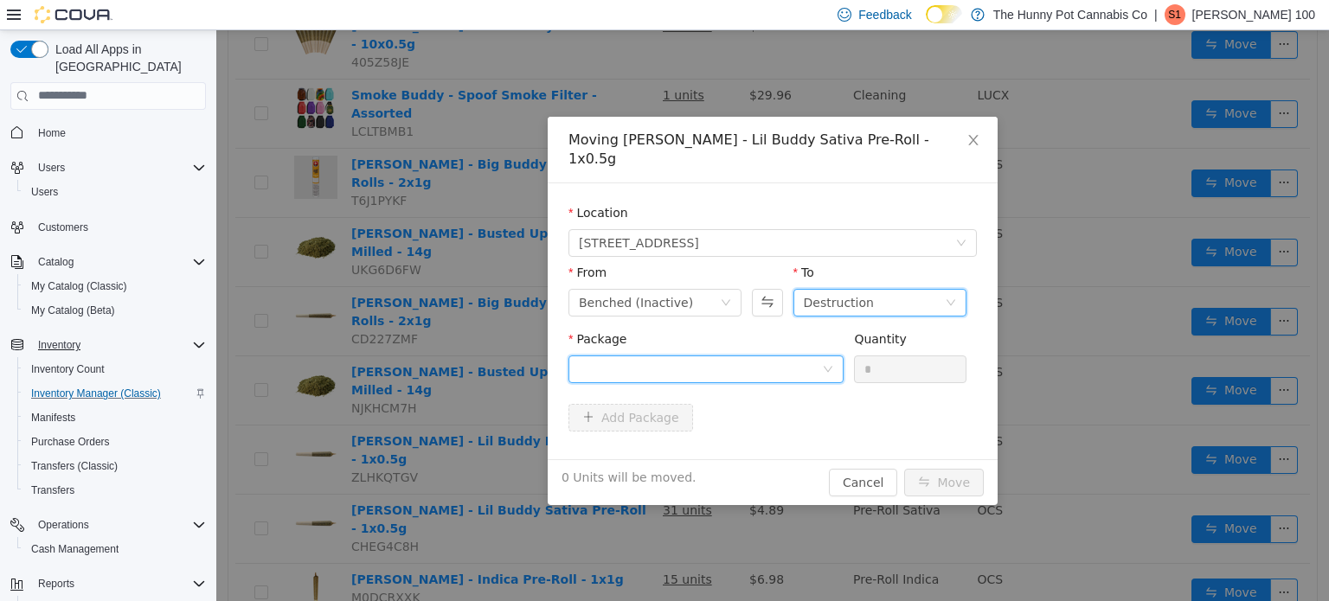
click at [646, 356] on div at bounding box center [700, 369] width 243 height 26
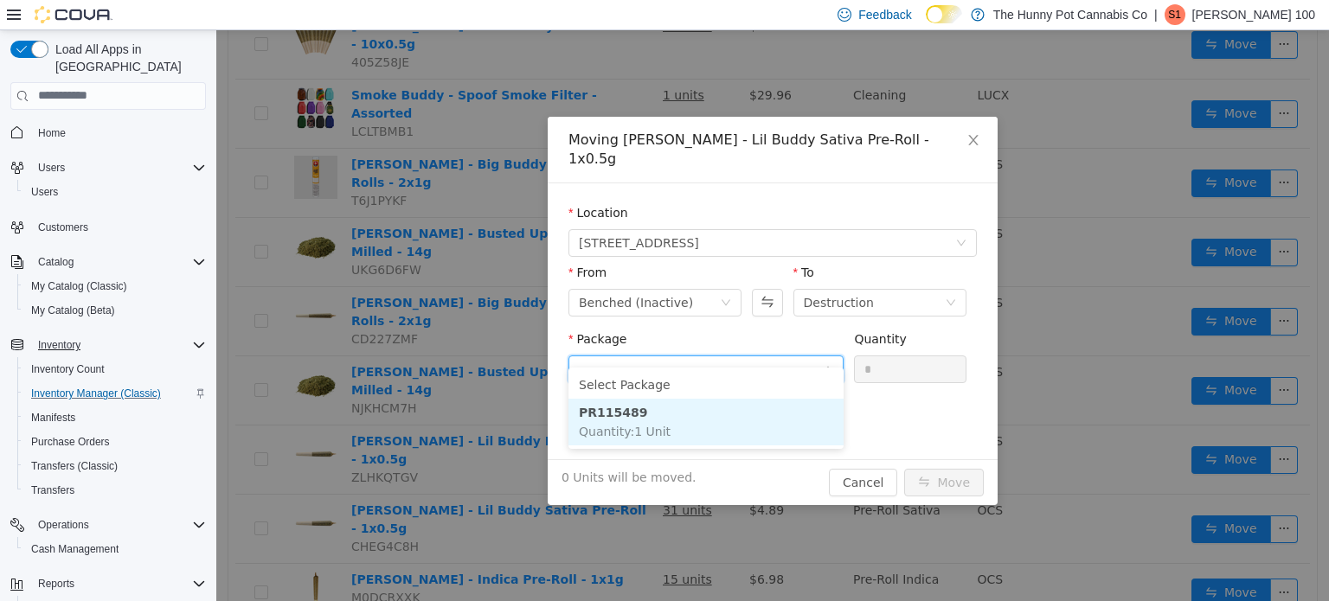
click at [695, 430] on li "PR115489 Quantity : 1 Unit" at bounding box center [705, 421] width 275 height 47
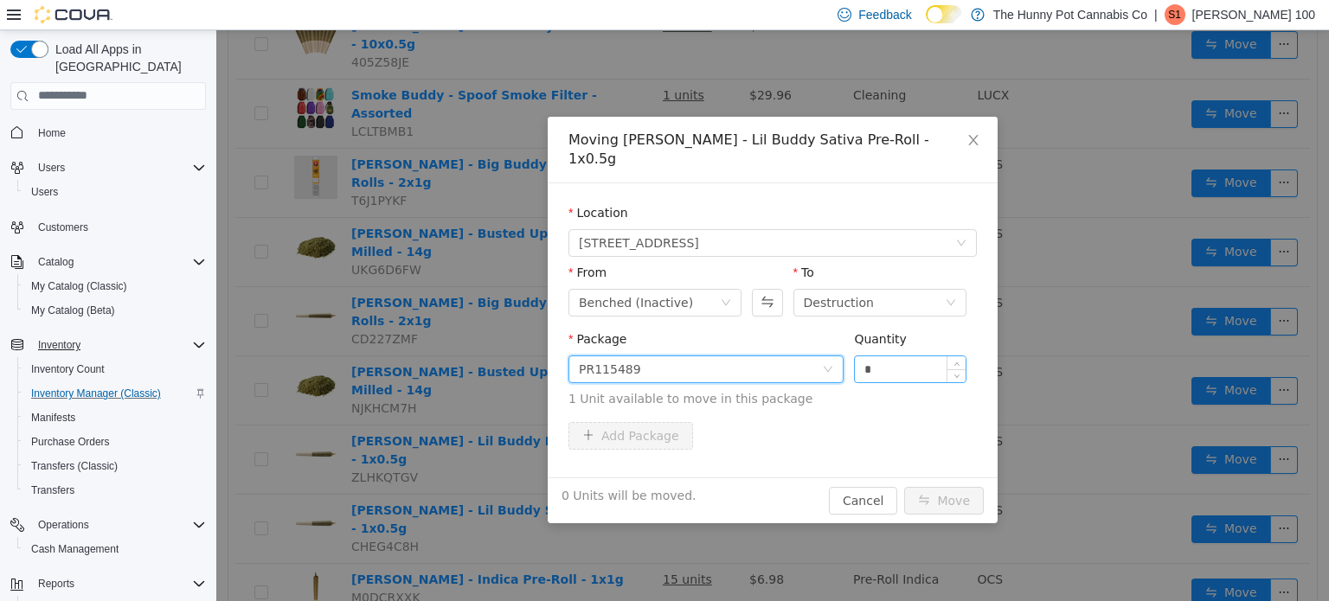
click at [877, 356] on input "*" at bounding box center [910, 369] width 111 height 26
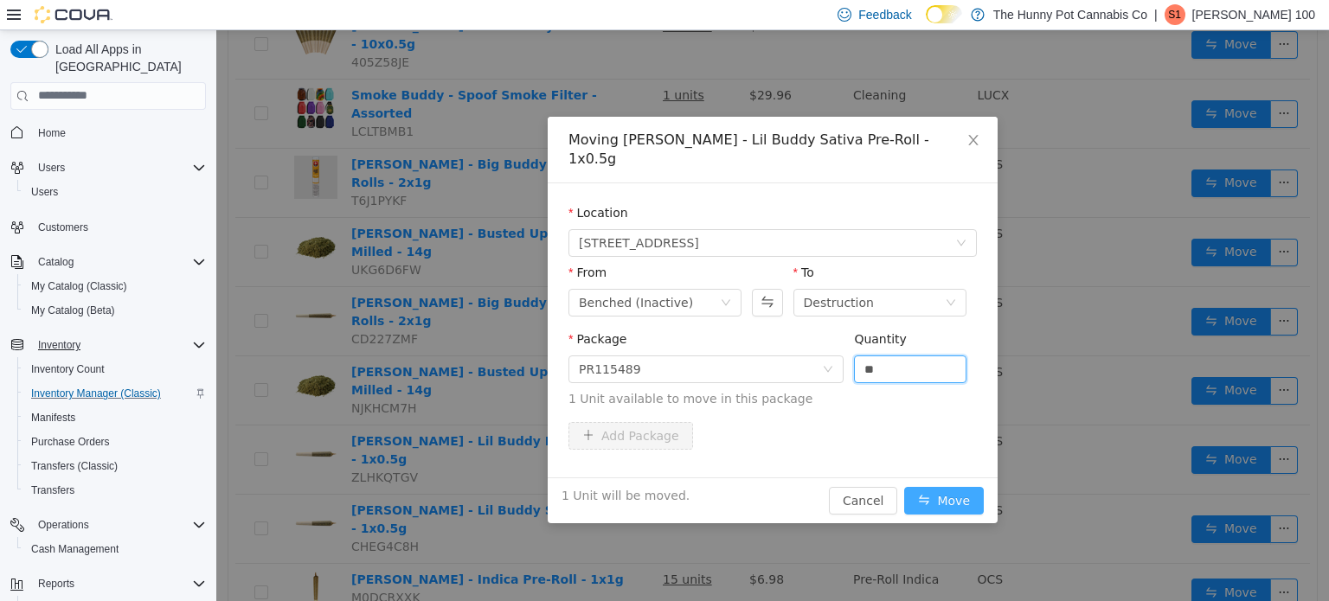
type input "*"
click at [919, 486] on button "Move" at bounding box center [944, 500] width 80 height 28
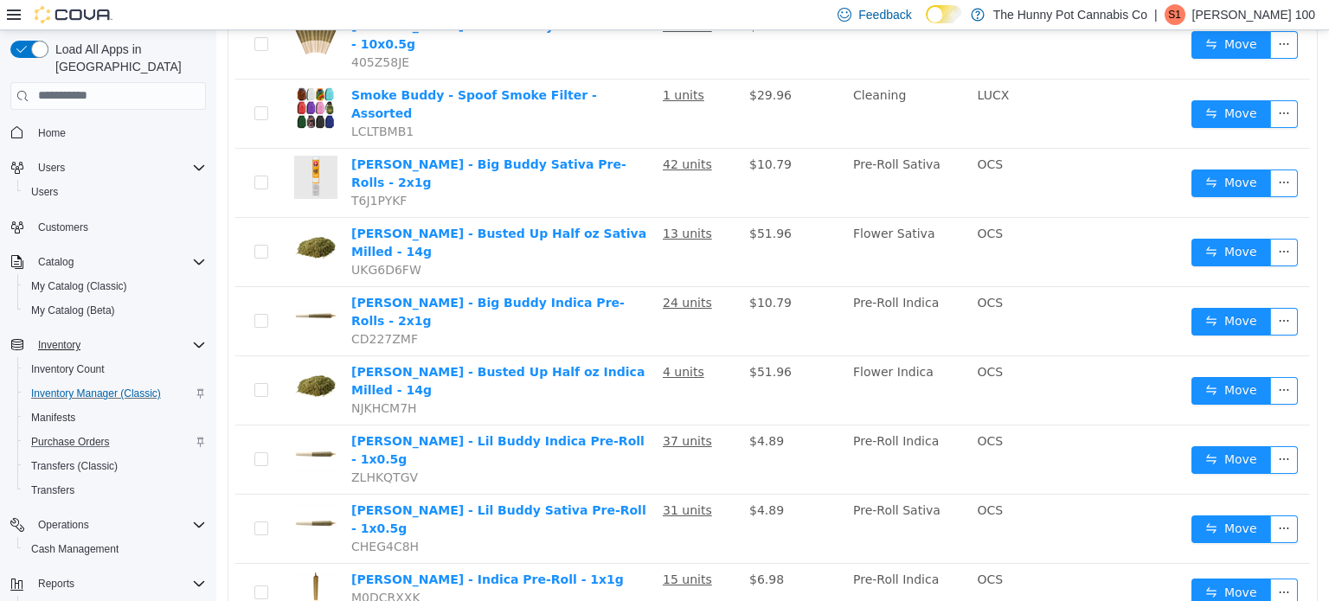
scroll to position [76, 0]
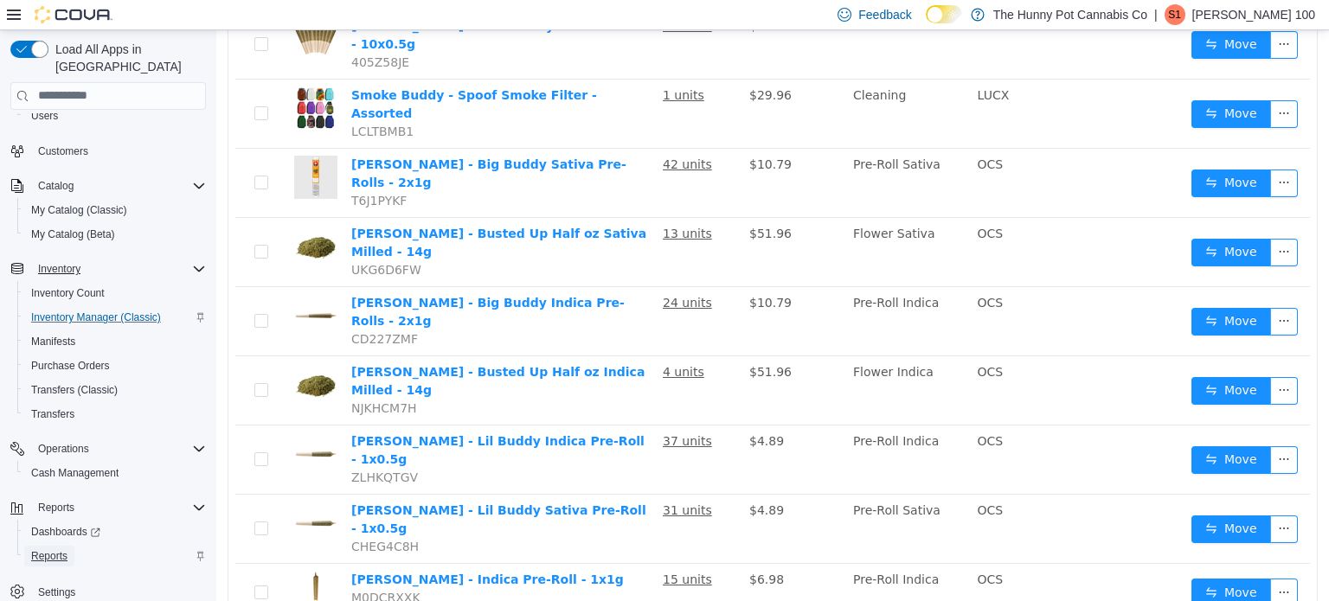
click at [72, 546] on link "Reports" at bounding box center [49, 556] width 50 height 21
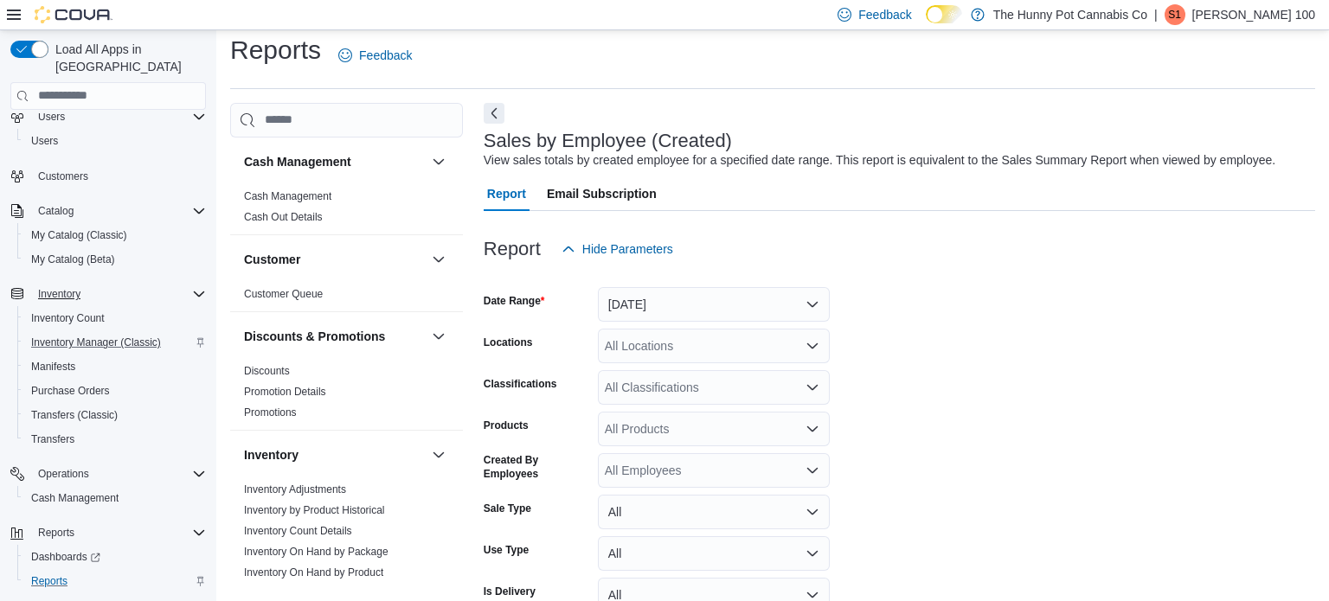
scroll to position [40, 0]
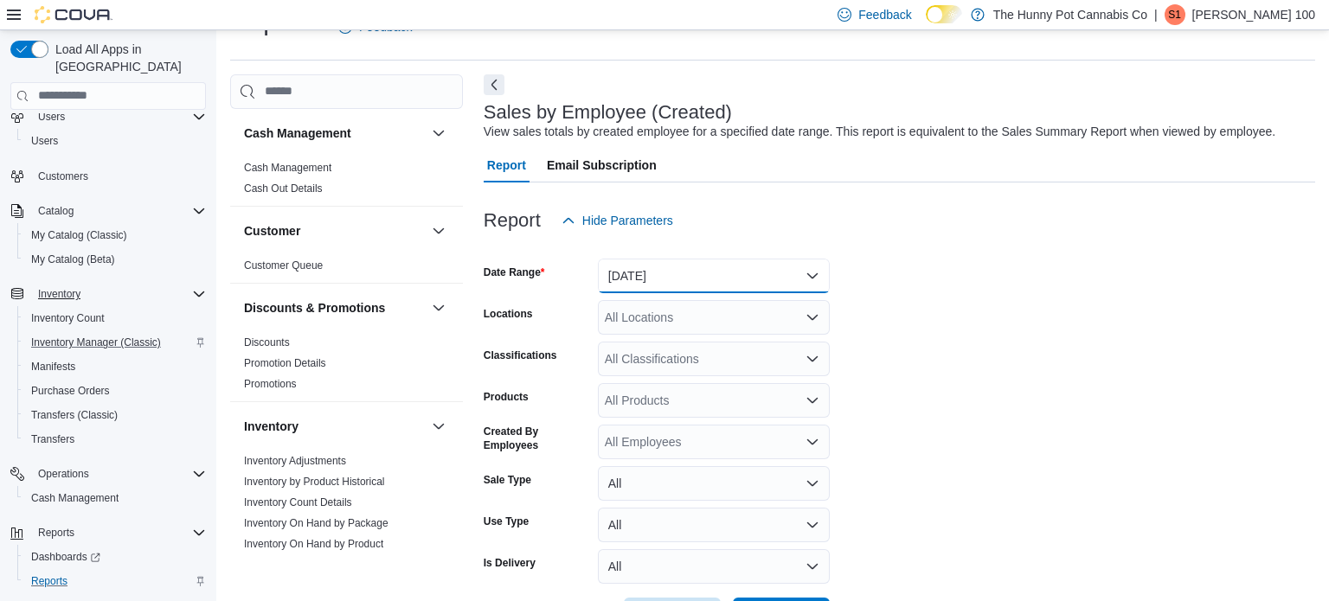
click at [635, 272] on button "[DATE]" at bounding box center [714, 276] width 232 height 35
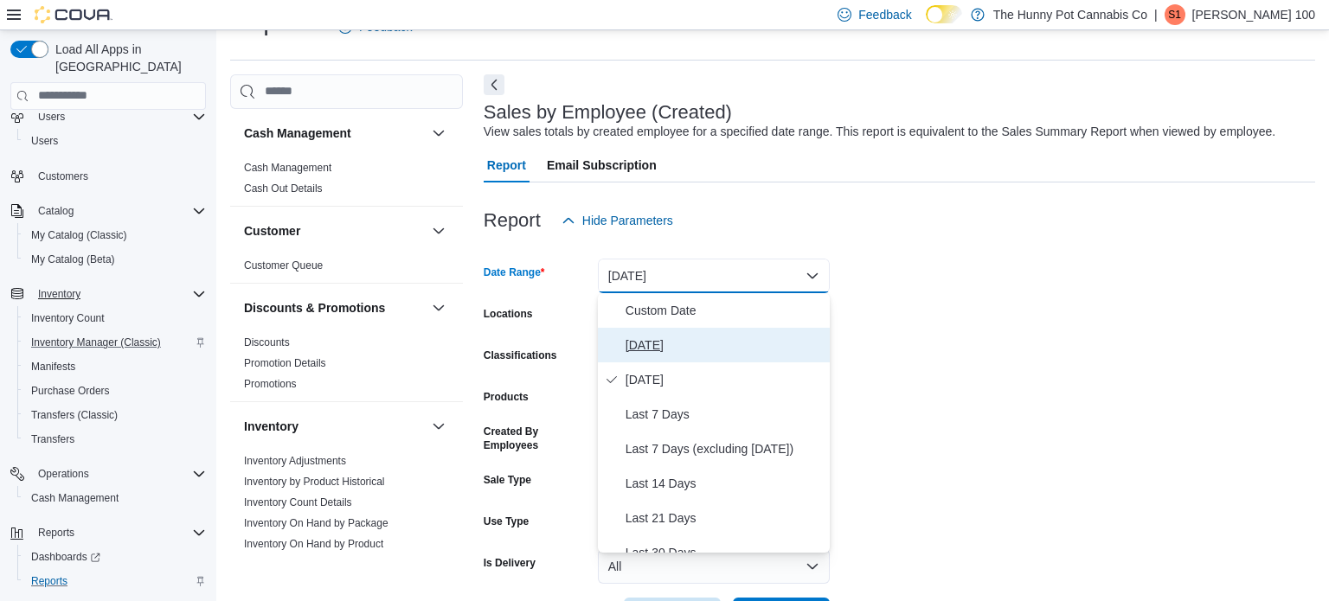
click at [646, 337] on span "[DATE]" at bounding box center [723, 345] width 197 height 21
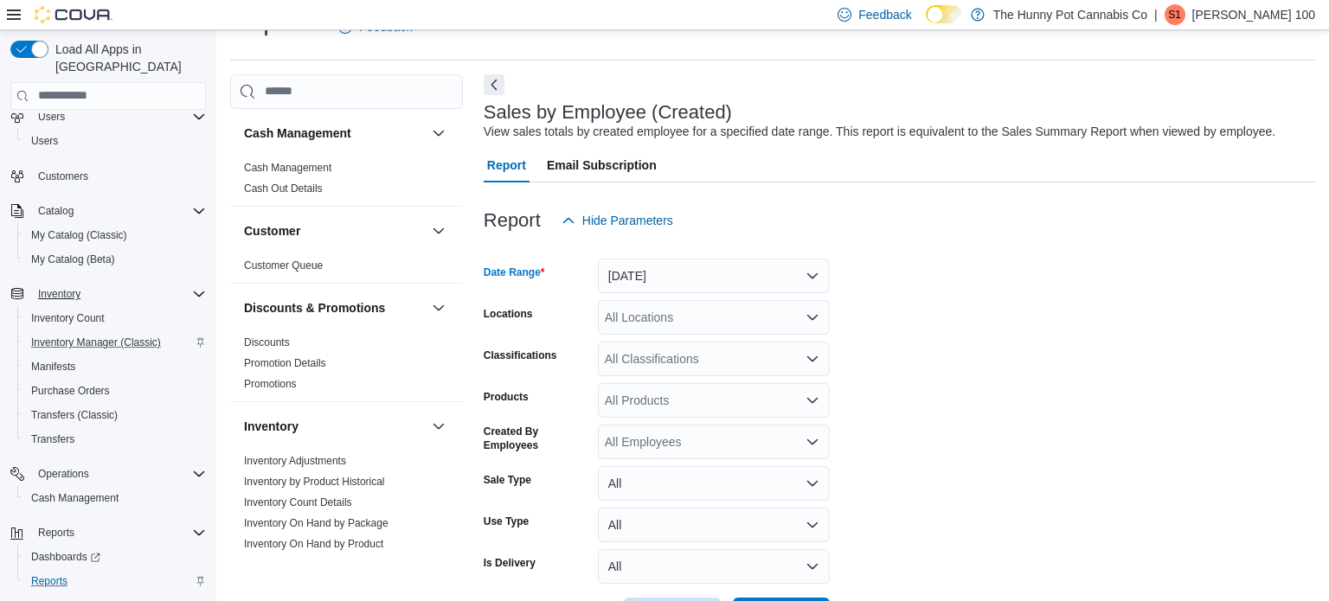
click at [638, 325] on div "All Locations" at bounding box center [714, 317] width 232 height 35
type input "***"
click at [646, 339] on span "[STREET_ADDRESS]" at bounding box center [703, 346] width 119 height 17
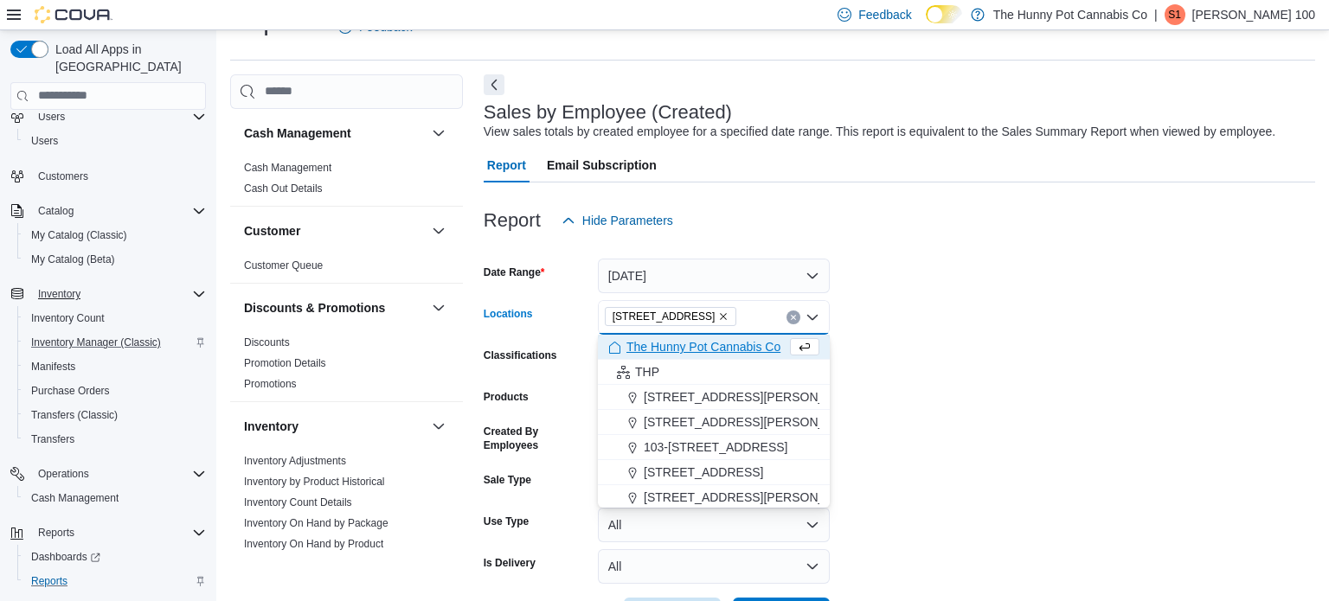
click at [871, 381] on form "Date Range [DATE] Locations [STREET_ADDRESS] Selected. [STREET_ADDRESS] Press B…" at bounding box center [899, 435] width 831 height 394
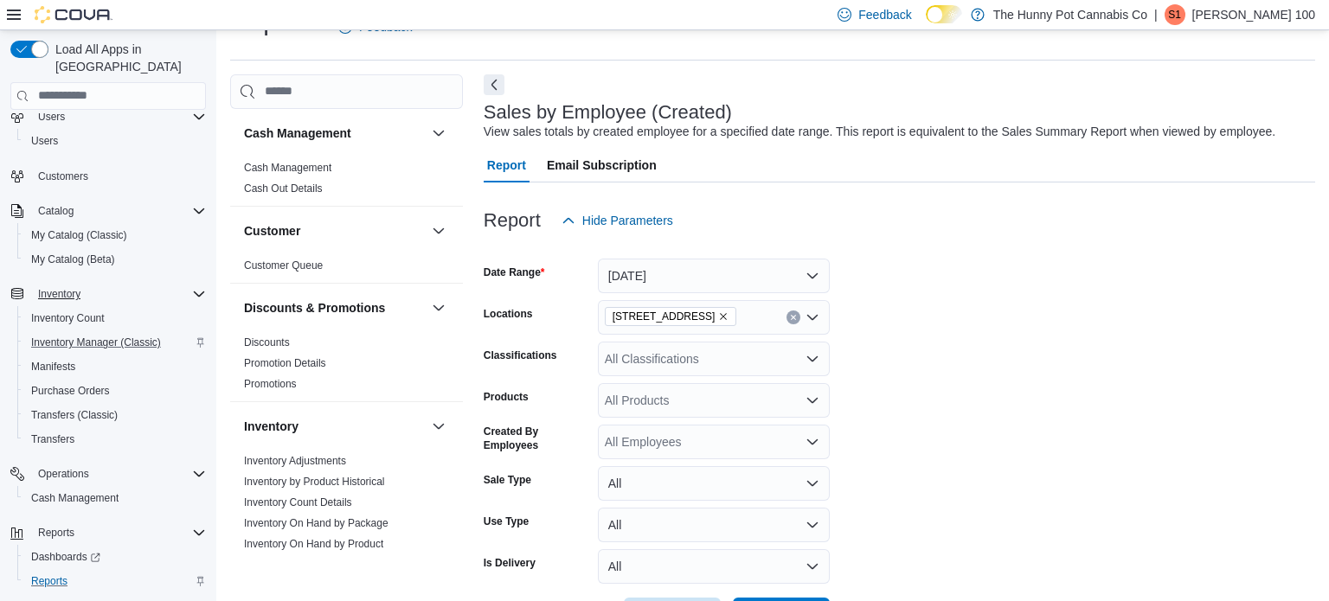
scroll to position [105, 0]
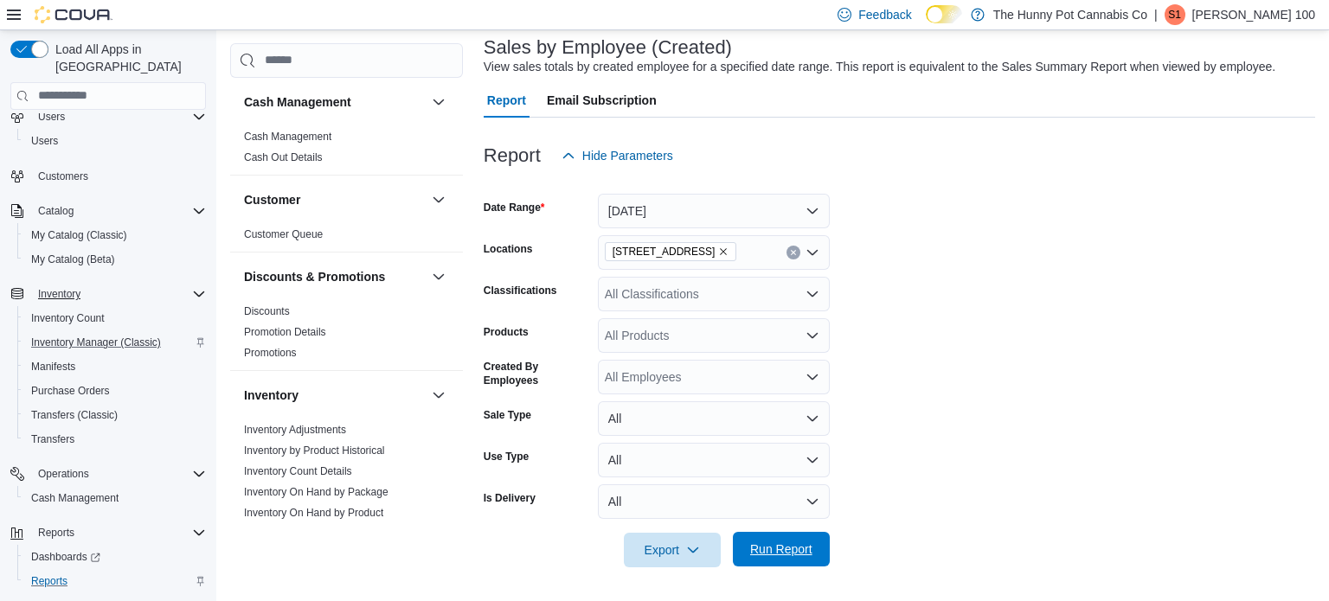
click at [792, 534] on span "Run Report" at bounding box center [781, 549] width 76 height 35
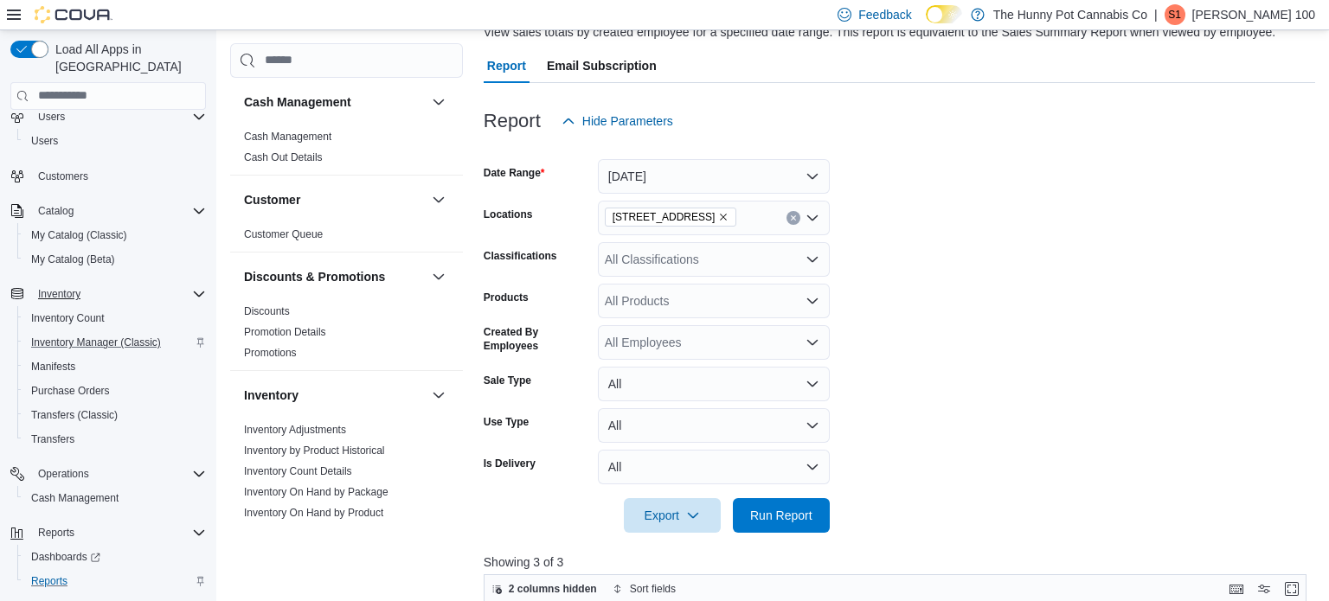
scroll to position [141, 0]
click at [751, 523] on span "Run Report" at bounding box center [781, 513] width 76 height 35
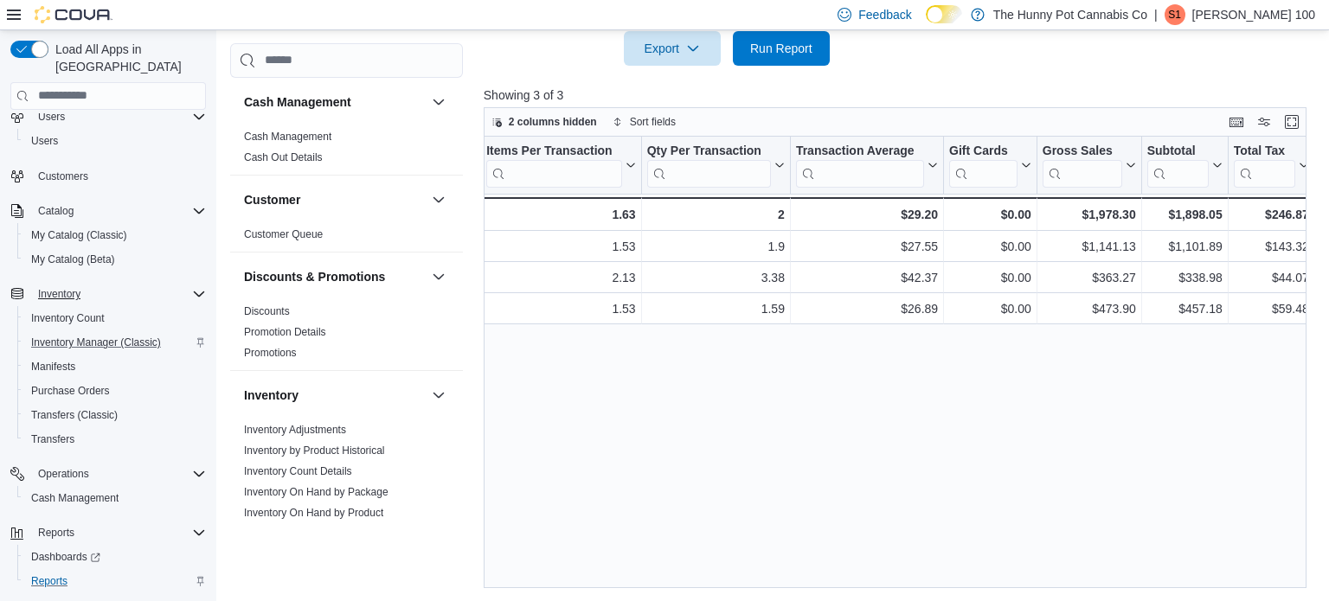
scroll to position [0, 0]
